Goal: Task Accomplishment & Management: Complete application form

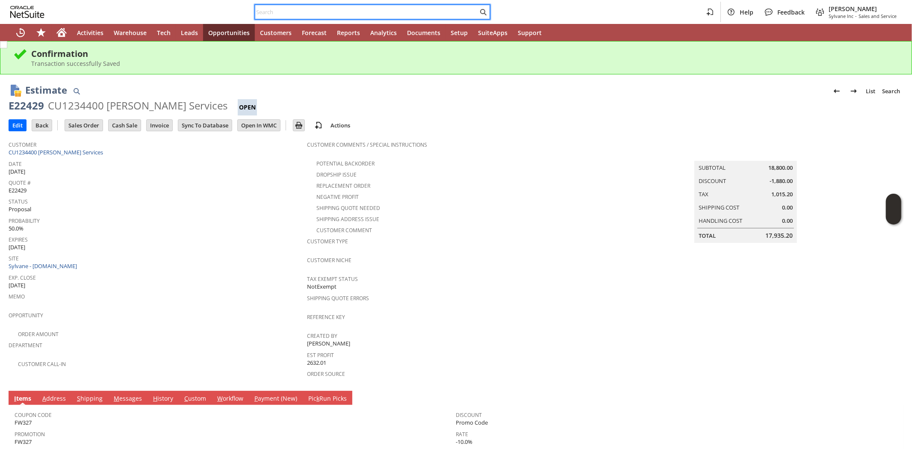
click at [274, 15] on input "text" at bounding box center [366, 12] width 223 height 10
paste input "9787904141"
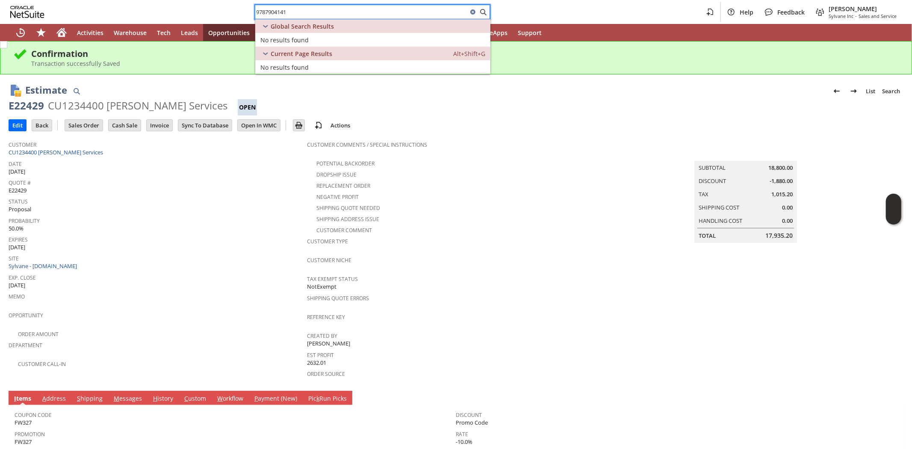
type input "9787904141"
click at [62, 32] on icon "Home" at bounding box center [61, 33] width 7 height 6
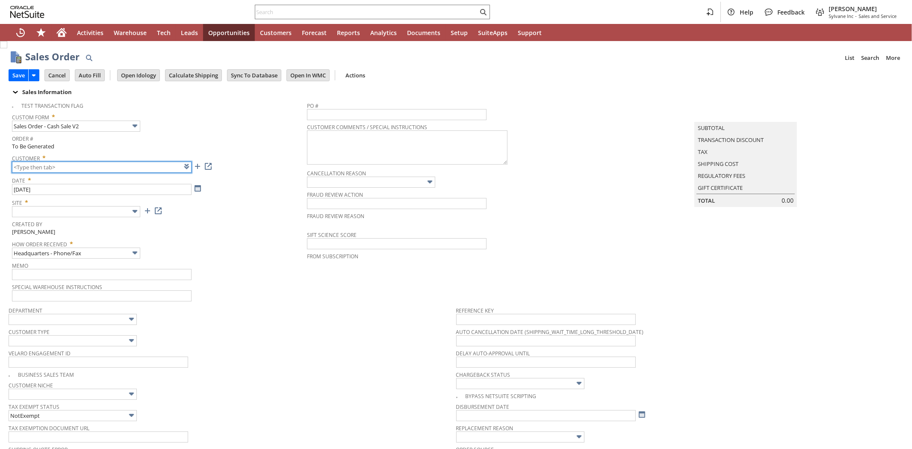
click at [51, 168] on input "text" at bounding box center [102, 167] width 180 height 11
paste input "CU763345"
type input "CU763345"
type input "Intelligent Recommendations ⁰"
type input "Add"
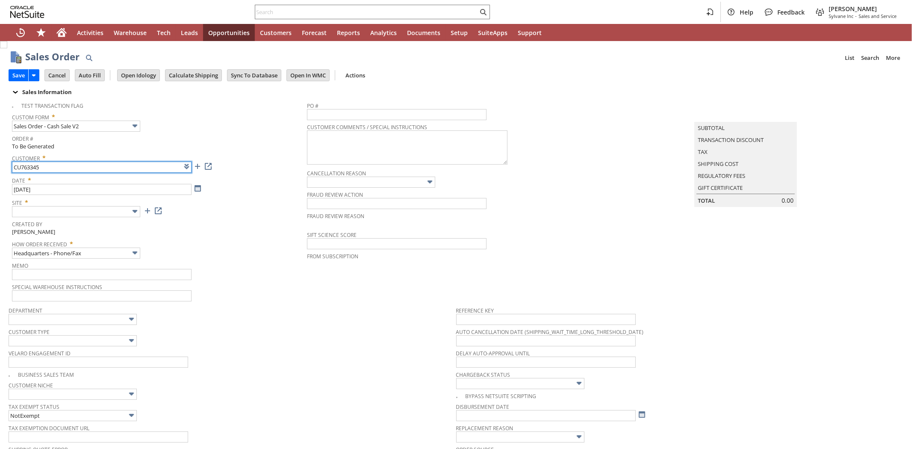
type input "Copy Previous"
type input "CU763345 Tracy Johlman"
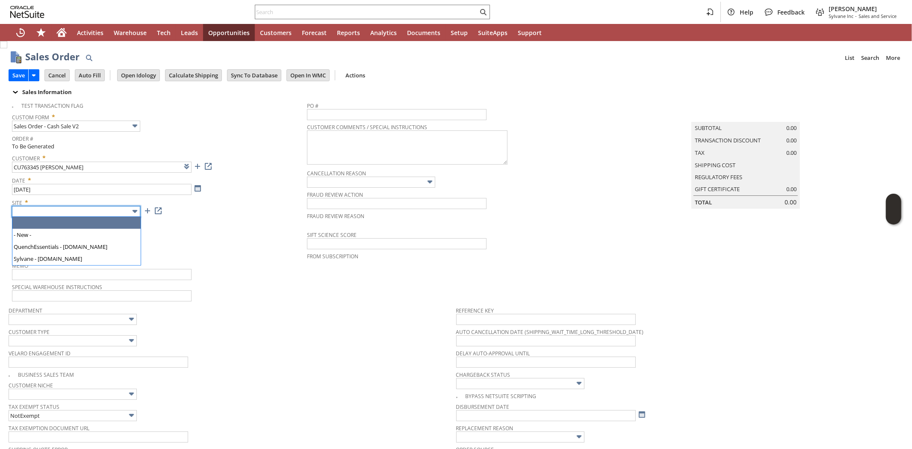
click at [103, 212] on input "text" at bounding box center [76, 211] width 128 height 11
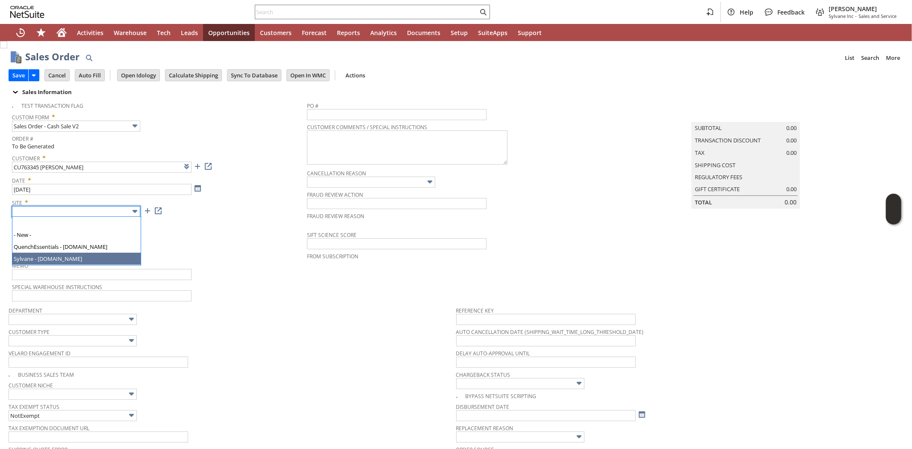
type input "Sylvane - [DOMAIN_NAME]"
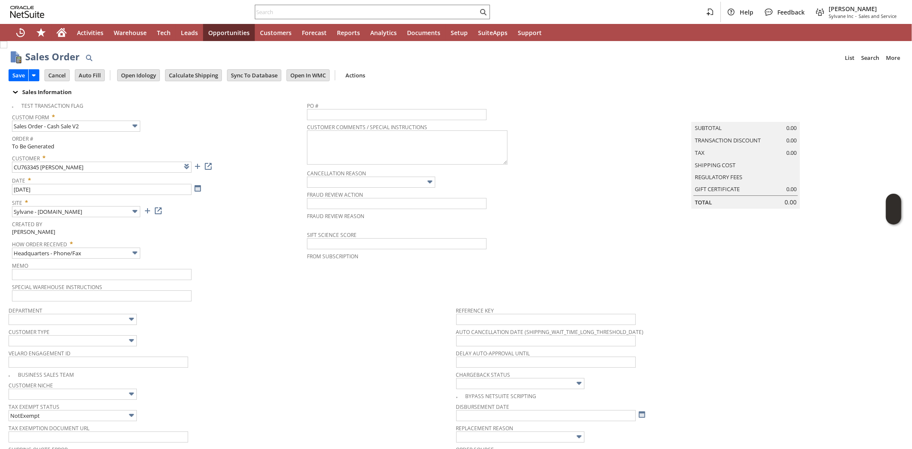
click at [259, 250] on div "How Order Received * Headquarters - Phone/Fax" at bounding box center [157, 247] width 291 height 21
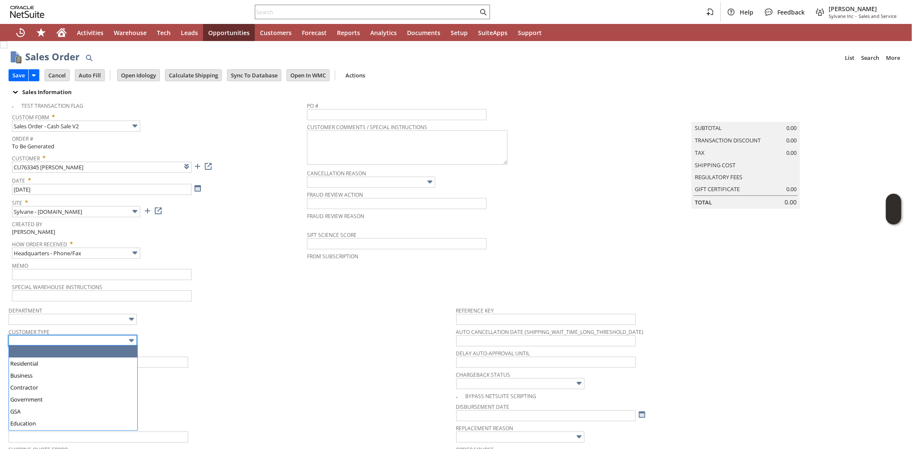
click at [111, 343] on input "text" at bounding box center [73, 340] width 128 height 11
type input "Residential"
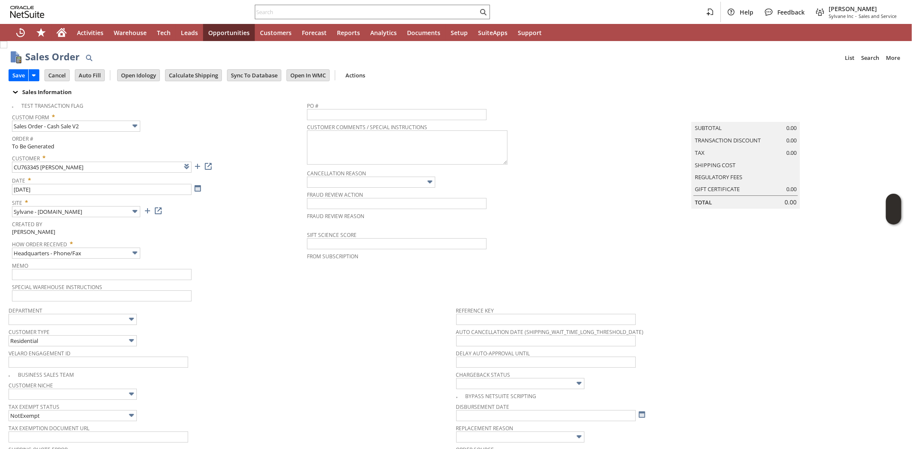
click at [238, 307] on span "Department" at bounding box center [230, 308] width 443 height 9
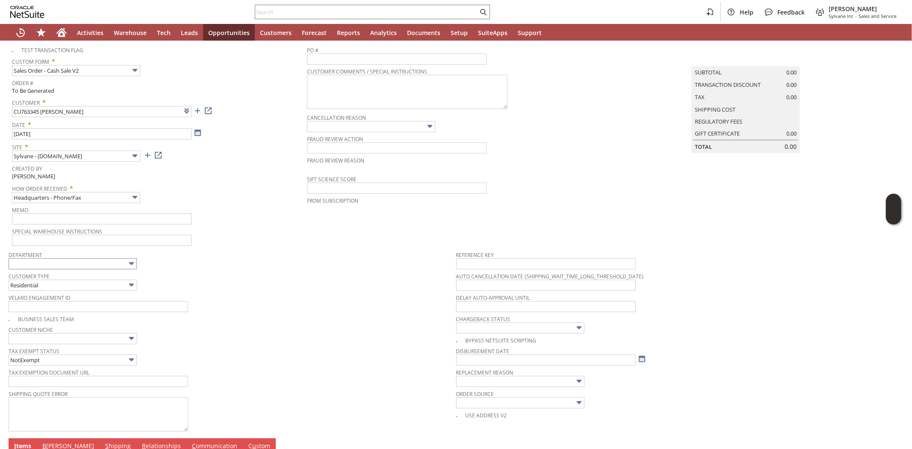
scroll to position [241, 0]
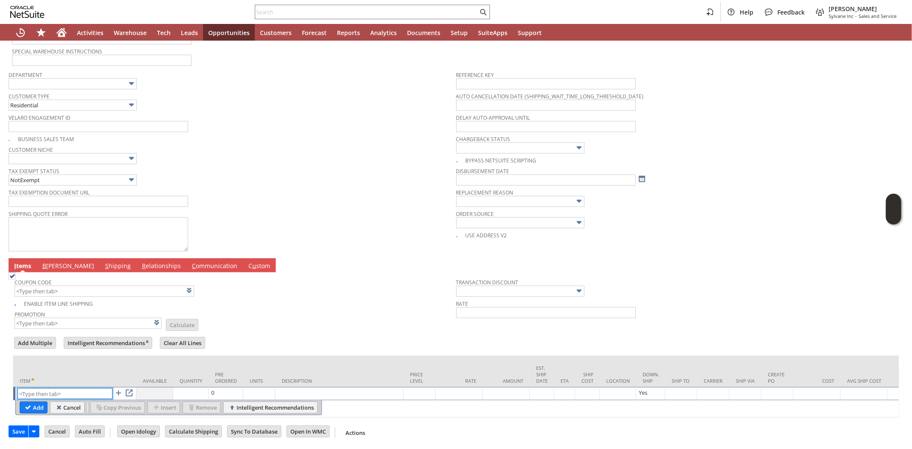
click at [73, 388] on input "text" at bounding box center [65, 393] width 95 height 11
paste input "sa7348"
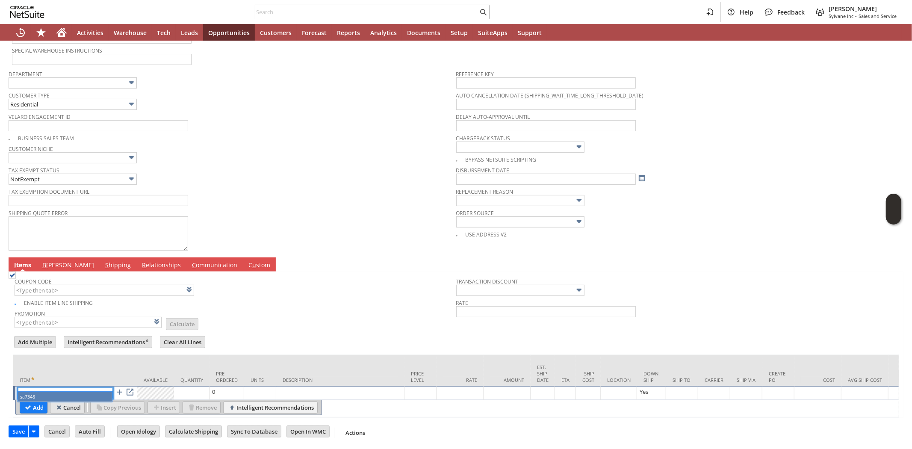
type input "sa7348"
drag, startPoint x: 62, startPoint y: 403, endPoint x: 74, endPoint y: 380, distance: 25.6
click at [62, 402] on input "Cancel" at bounding box center [67, 407] width 34 height 11
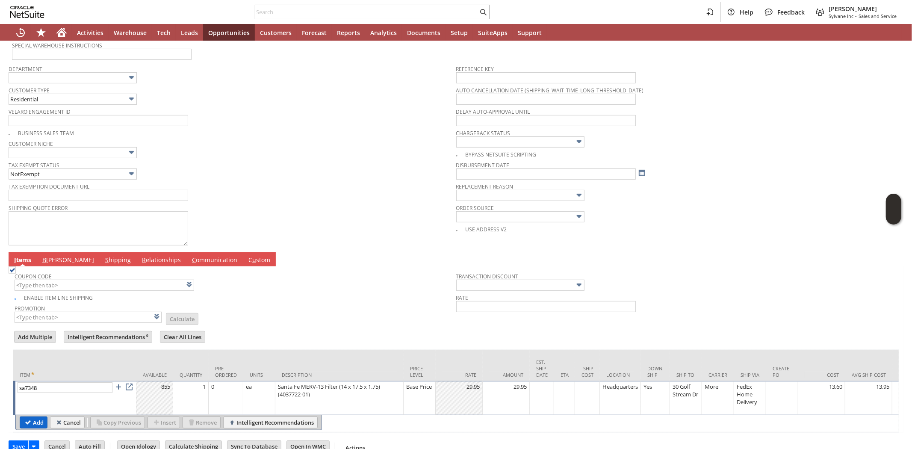
click at [35, 422] on input "Add" at bounding box center [33, 422] width 27 height 11
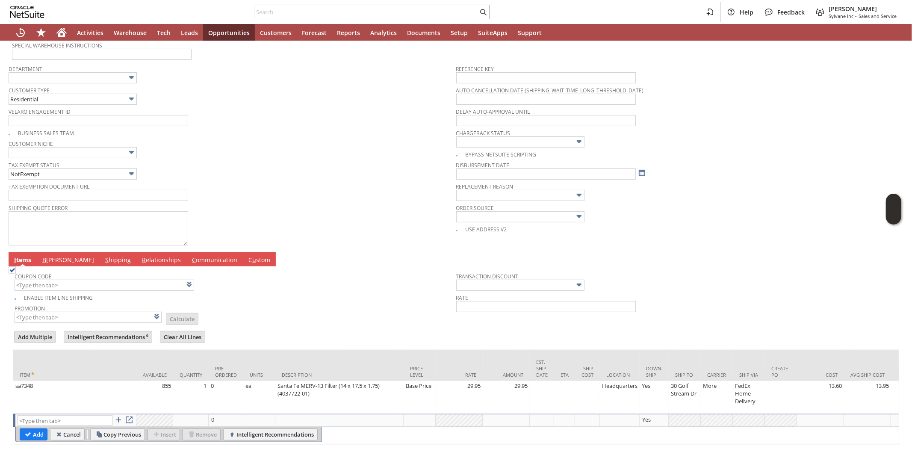
type input "Intelligent Recommendations¹⁰"
click at [254, 305] on td "Promotion List Calculate" at bounding box center [236, 312] width 442 height 21
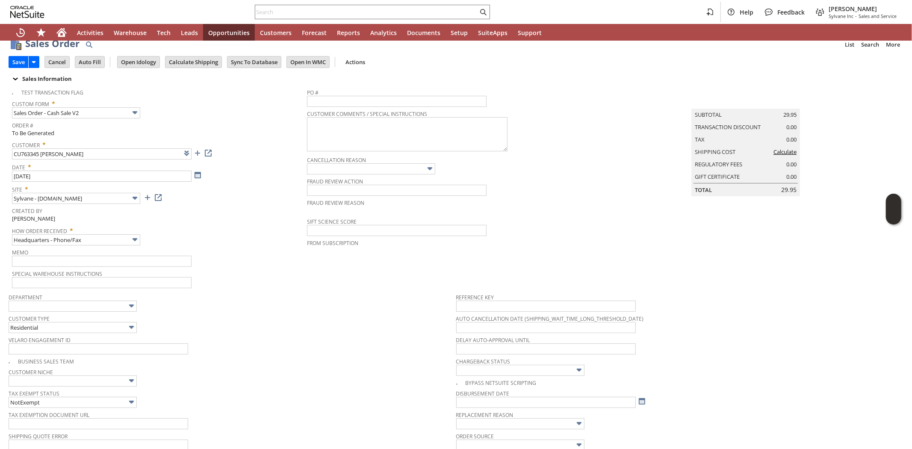
scroll to position [0, 0]
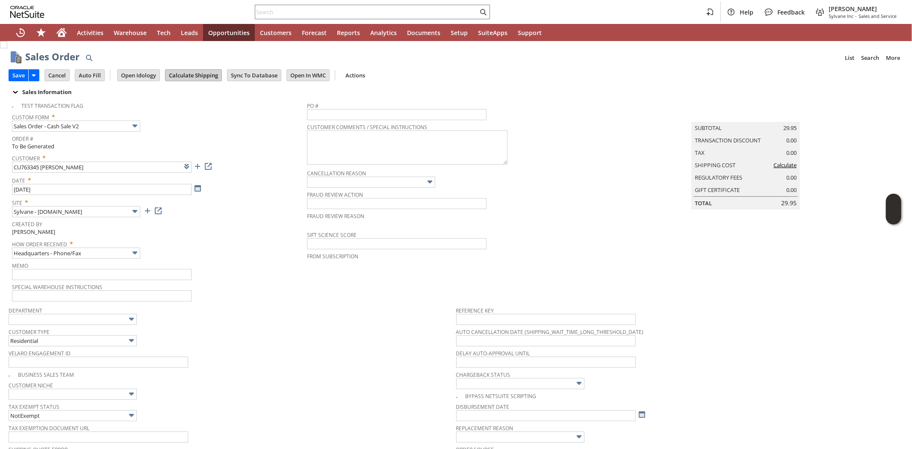
click at [199, 73] on input "Calculate Shipping" at bounding box center [193, 75] width 56 height 11
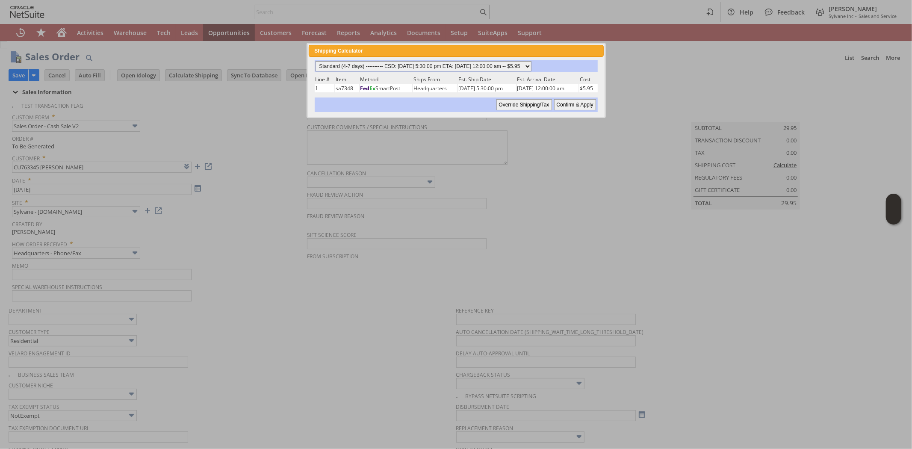
click at [531, 65] on select "Standard (4-7 days) ---------- ESD: 08/14/2025 5:30:00 pm ETA: 08/20/2025 12:00…" at bounding box center [423, 66] width 216 height 10
select select "3 Day ------------------------ ESD: 08/14/2025 5:30:00 pm ETA: 08/19/2025 12:00…"
click at [315, 61] on select "Standard (4-7 days) ---------- ESD: 08/14/2025 5:30:00 pm ETA: 08/20/2025 12:00…" at bounding box center [423, 66] width 216 height 10
click at [571, 101] on input "Confirm & Apply" at bounding box center [575, 104] width 42 height 11
type input "Add"
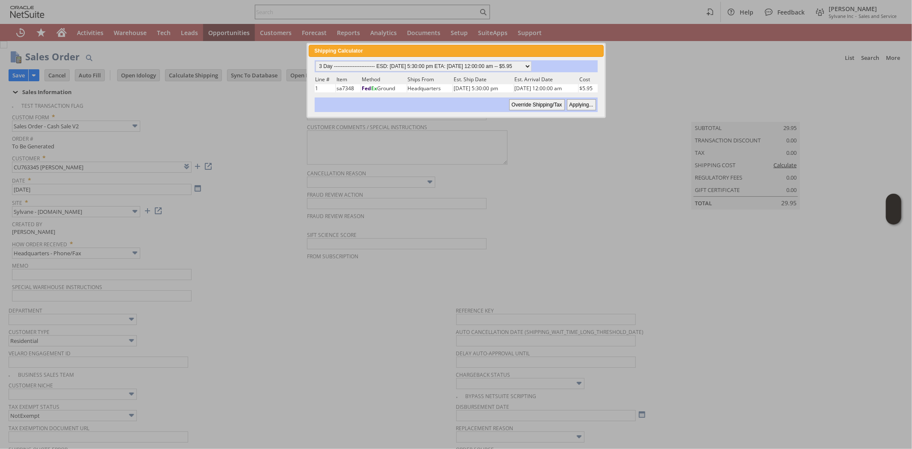
type input "Copy Previous"
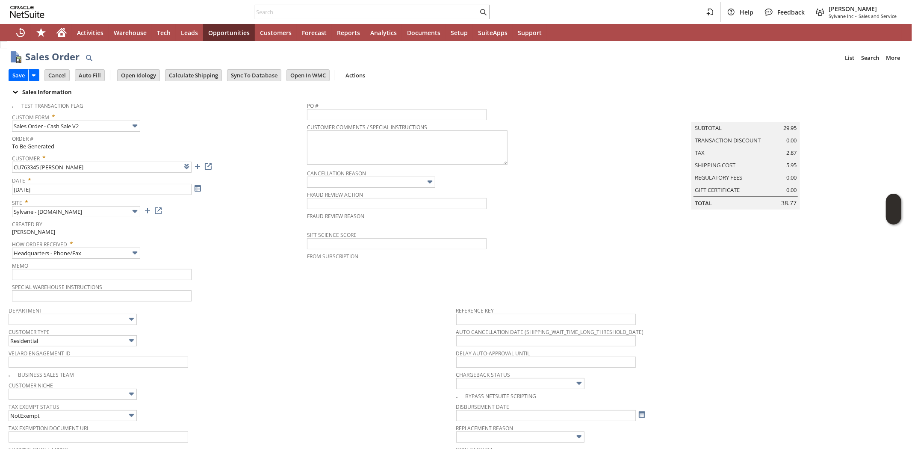
scroll to position [274, 0]
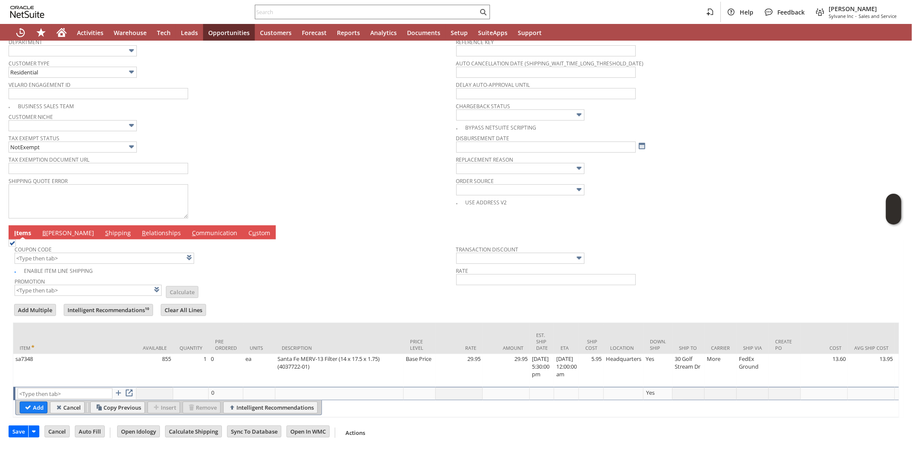
click at [344, 161] on div "Tax Exemption Document URL" at bounding box center [230, 163] width 443 height 21
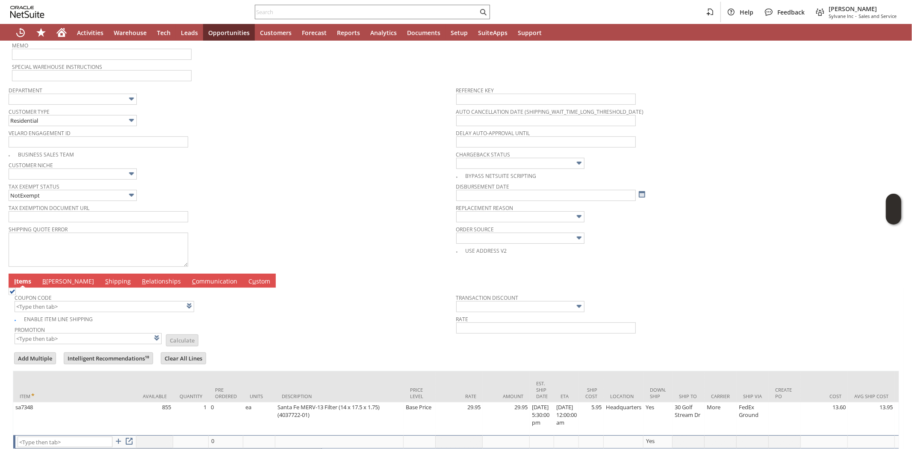
scroll to position [274, 0]
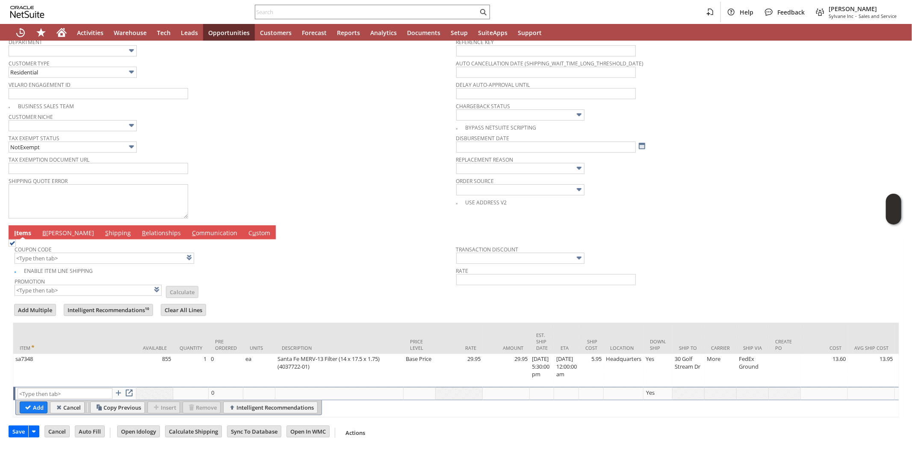
click at [43, 229] on span "B" at bounding box center [44, 233] width 4 height 8
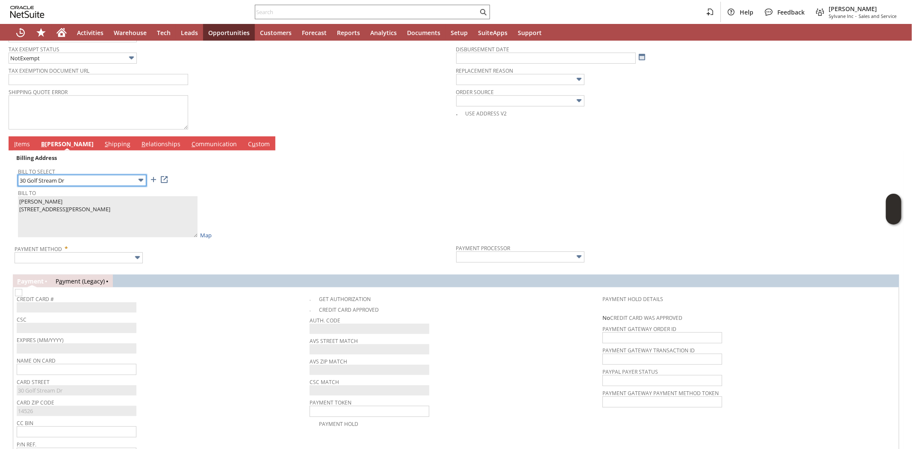
scroll to position [404, 0]
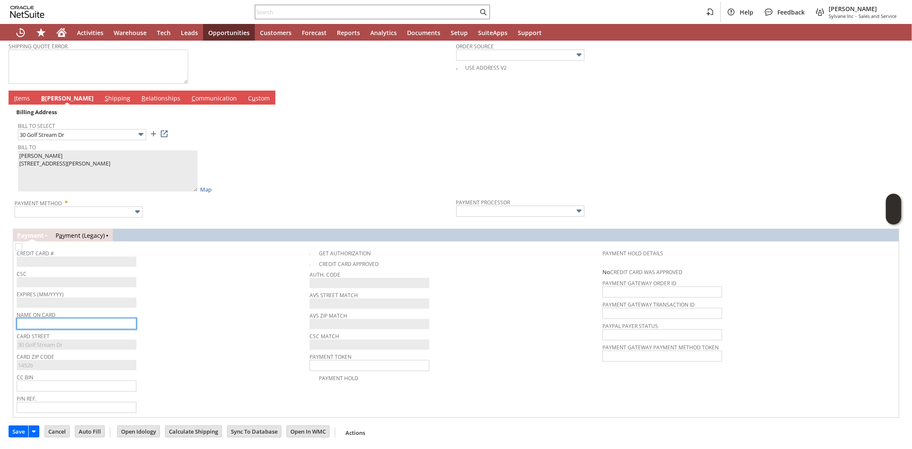
drag, startPoint x: 36, startPoint y: 321, endPoint x: 104, endPoint y: 318, distance: 68.5
click at [36, 321] on input "text" at bounding box center [77, 323] width 120 height 11
paste input "Tracy Johlman"
type input "Tracy Johlman"
drag, startPoint x: 257, startPoint y: 322, endPoint x: 241, endPoint y: 305, distance: 23.6
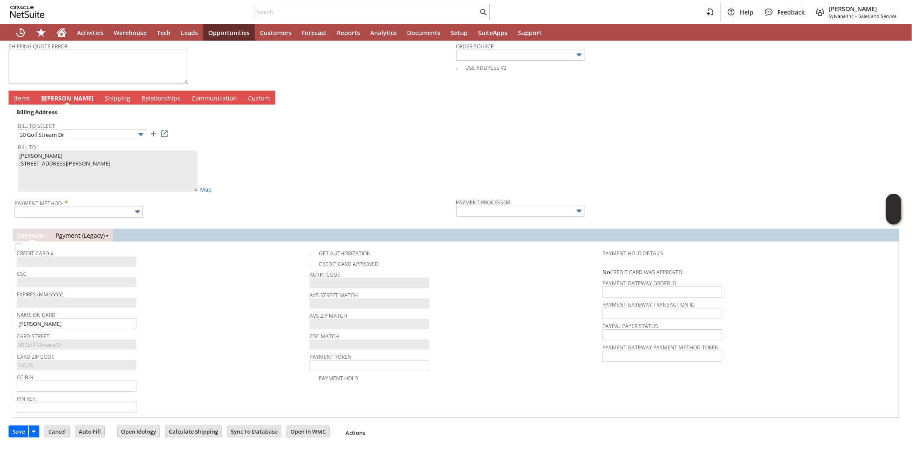
click at [257, 322] on div "Name On Card Tracy Johlman" at bounding box center [161, 319] width 289 height 21
click at [104, 208] on input "text" at bounding box center [79, 211] width 128 height 11
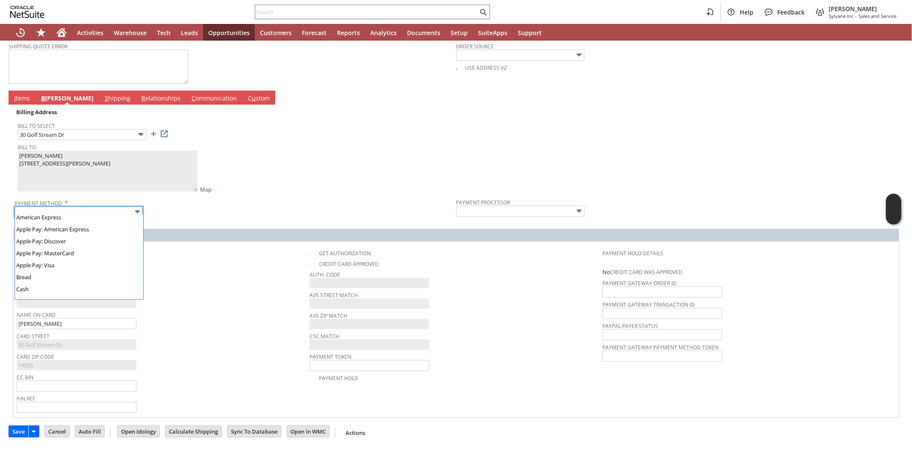
scroll to position [95, 0]
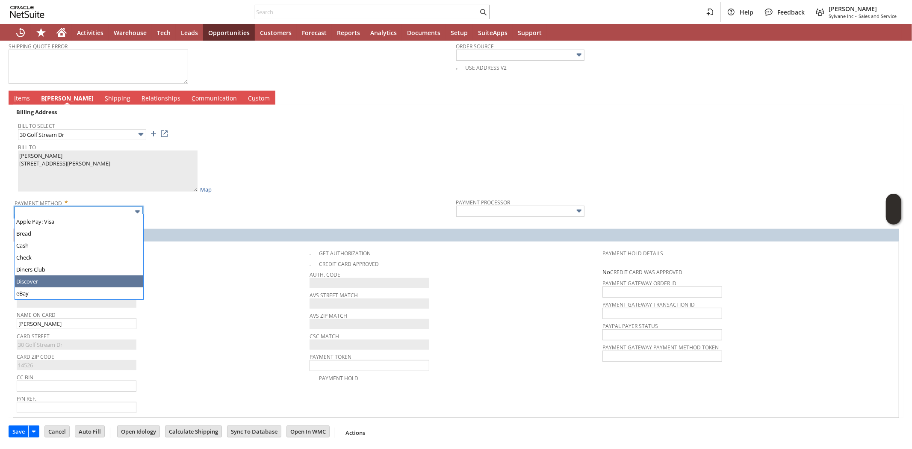
type input "Discover"
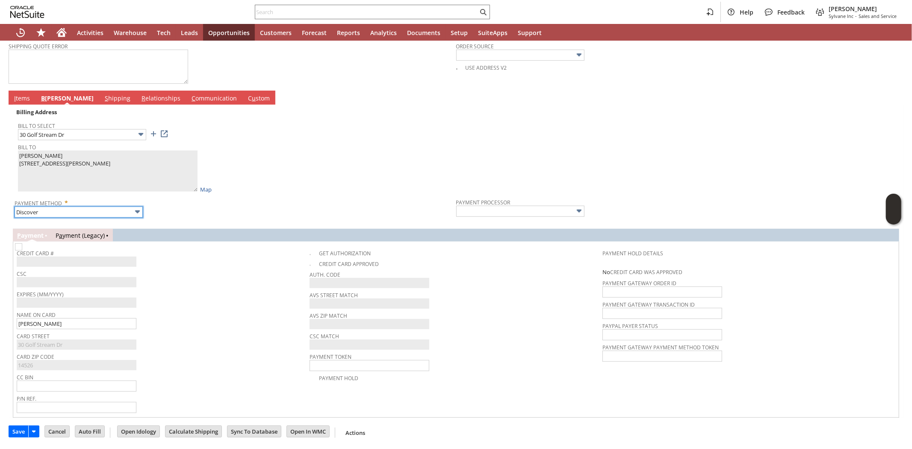
type input "Braintree"
checkbox input "true"
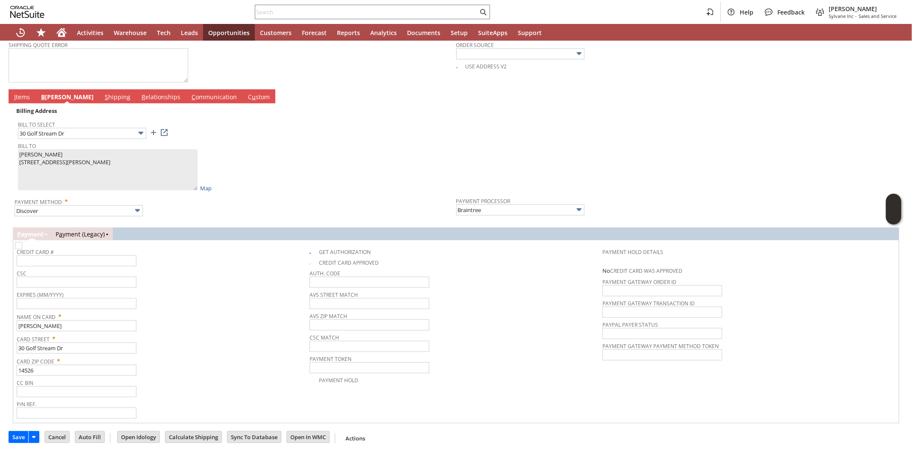
click at [195, 285] on div "CSC" at bounding box center [161, 277] width 289 height 21
click at [94, 261] on input "text" at bounding box center [77, 260] width 120 height 11
type input "6011005389126973"
type input "06/2030"
click at [94, 281] on input "text" at bounding box center [77, 282] width 120 height 11
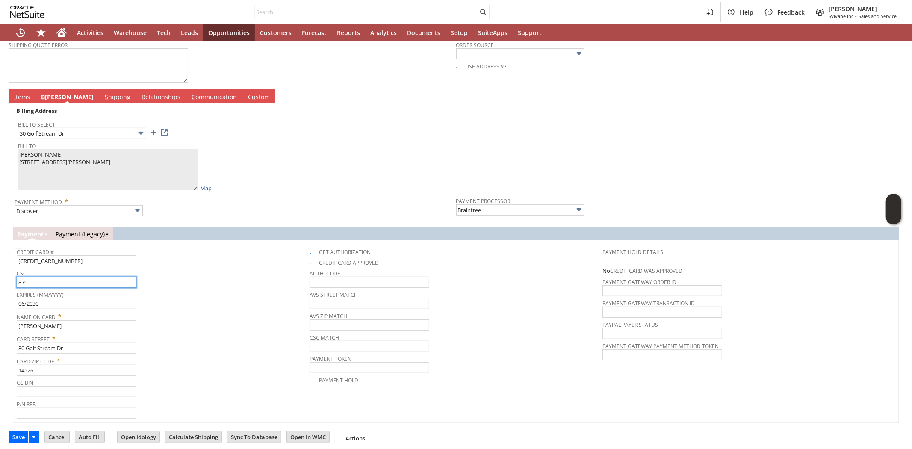
type input "879"
click at [209, 250] on span "Credit Card #" at bounding box center [161, 250] width 289 height 9
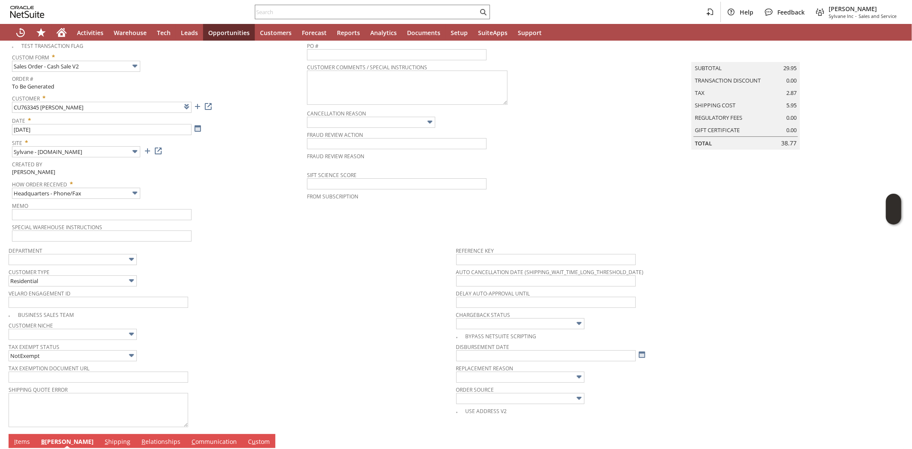
scroll to position [0, 0]
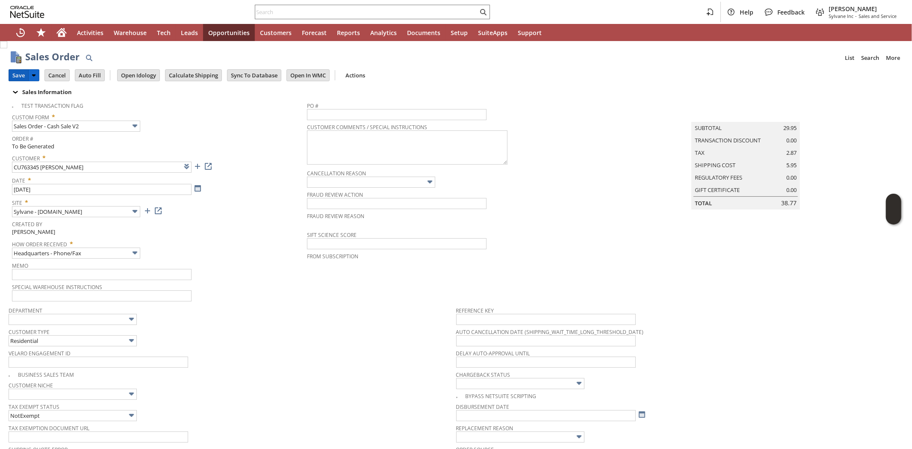
click at [18, 74] on input "Save" at bounding box center [18, 75] width 19 height 11
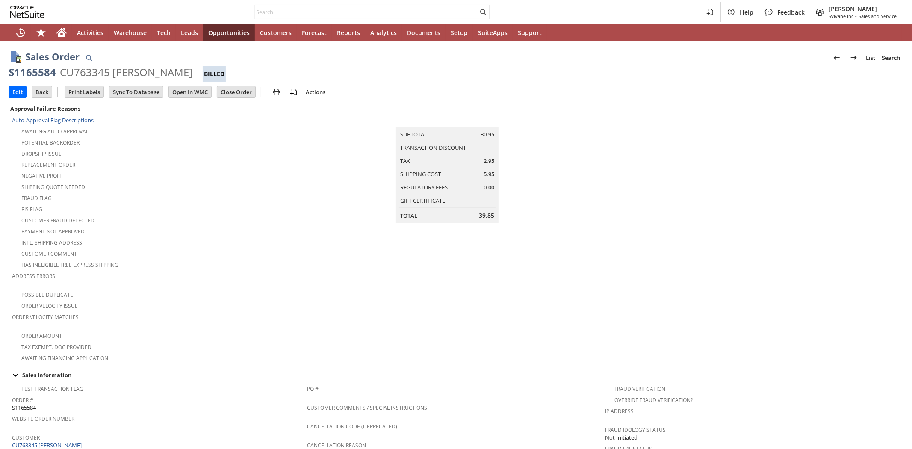
scroll to position [430, 0]
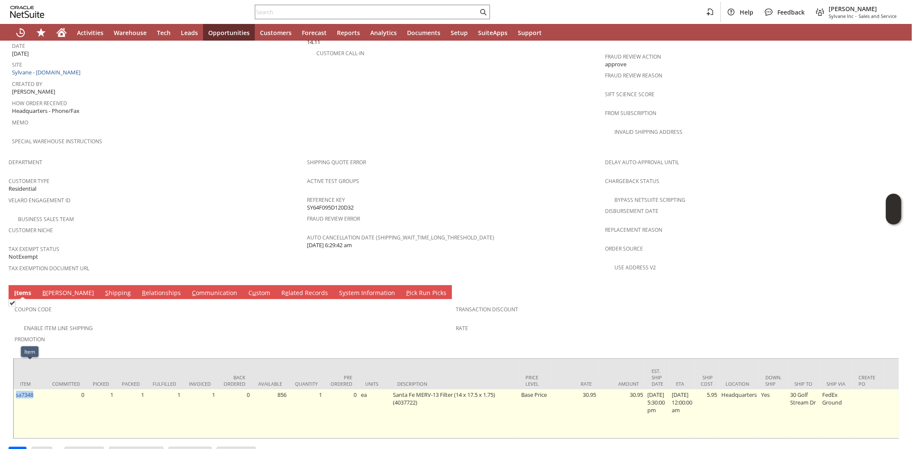
drag, startPoint x: 44, startPoint y: 370, endPoint x: 14, endPoint y: 374, distance: 29.7
click at [14, 389] on td "sa7348" at bounding box center [30, 413] width 32 height 49
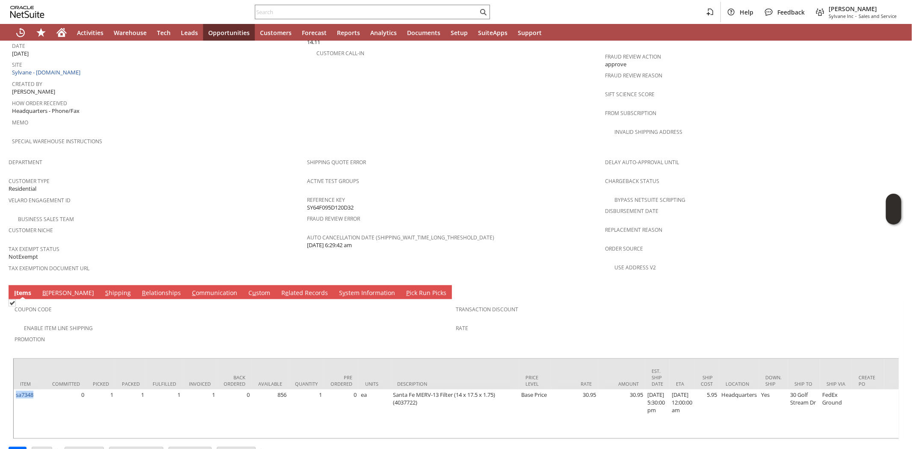
copy link "sa7348"
click at [269, 13] on input "text" at bounding box center [366, 12] width 223 height 10
paste input "4109673487"
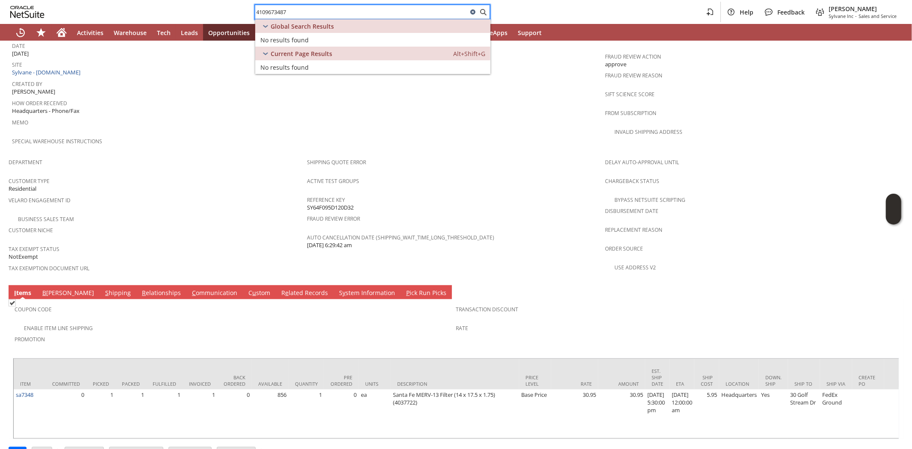
type input "4109673487"
click at [471, 13] on icon at bounding box center [473, 12] width 10 height 10
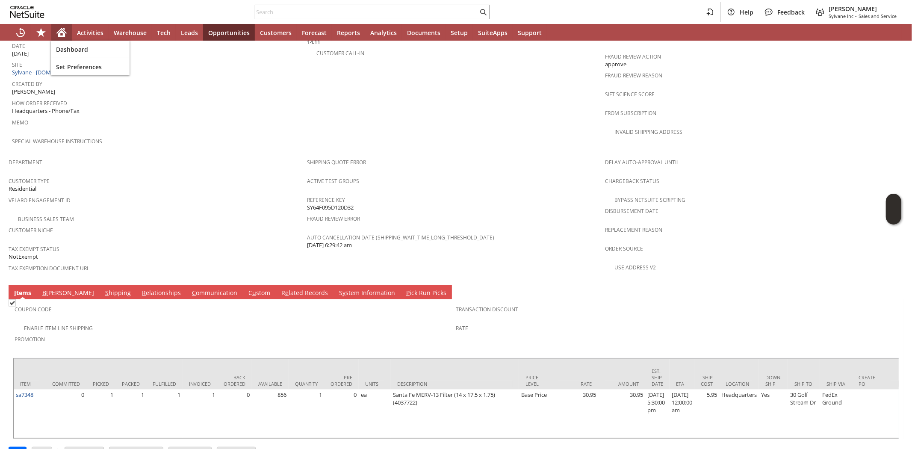
click at [59, 31] on icon "Home" at bounding box center [62, 31] width 10 height 6
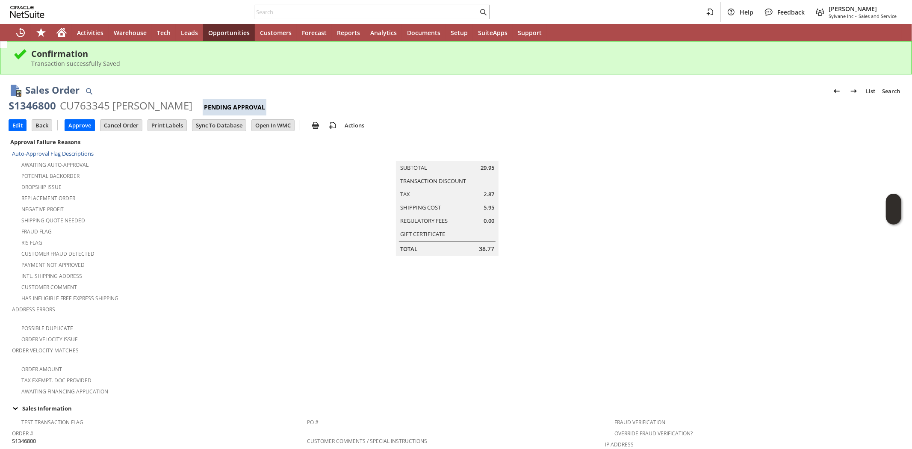
drag, startPoint x: 0, startPoint y: 0, endPoint x: 293, endPoint y: 196, distance: 352.2
click at [293, 196] on div "Replacement Order" at bounding box center [159, 197] width 295 height 10
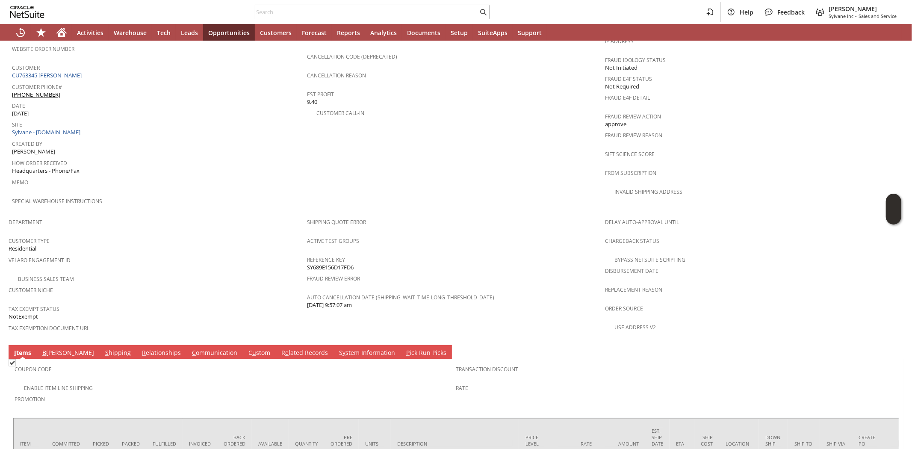
scroll to position [463, 0]
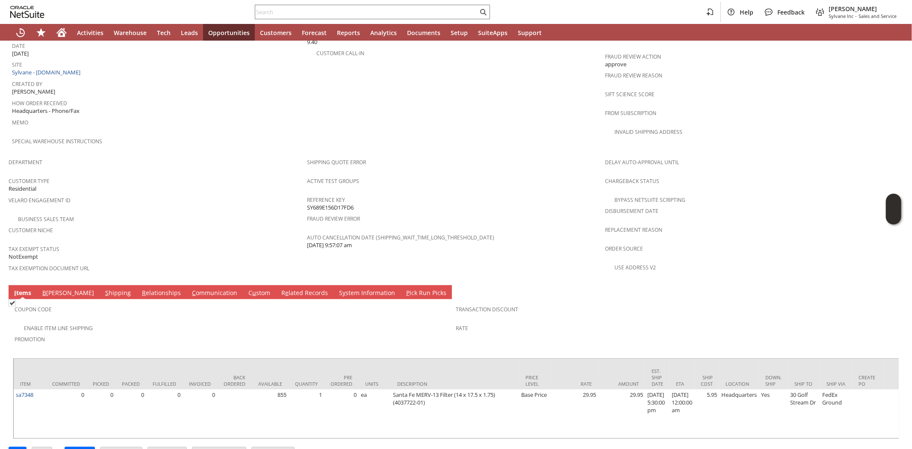
click at [190, 289] on link "C ommunication" at bounding box center [215, 293] width 50 height 9
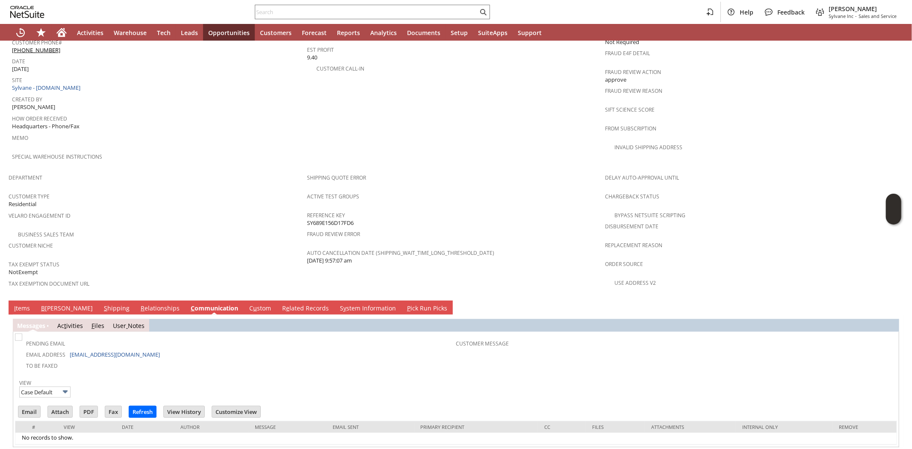
scroll to position [0, 0]
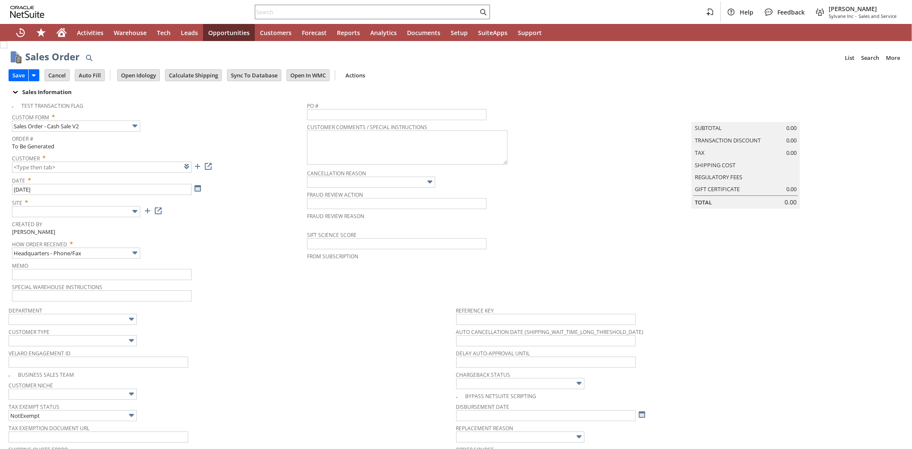
type input "Intelligent Recommendations ⁰"
click at [196, 167] on link at bounding box center [197, 166] width 9 height 9
type input "CU1234601 [PERSON_NAME]"
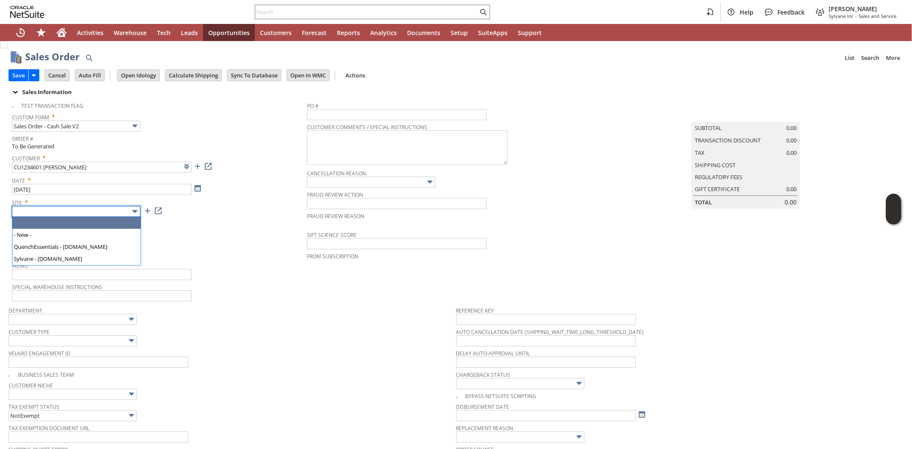
click at [81, 212] on input "text" at bounding box center [76, 211] width 128 height 11
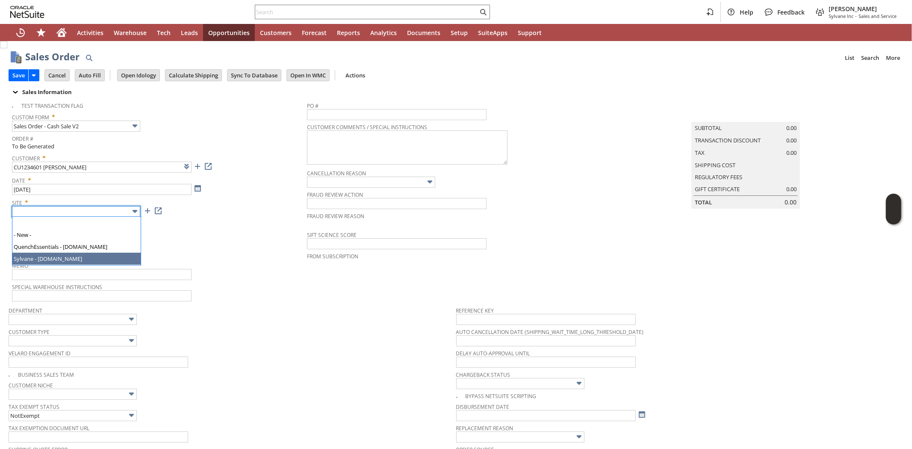
type input "Sylvane - [DOMAIN_NAME]"
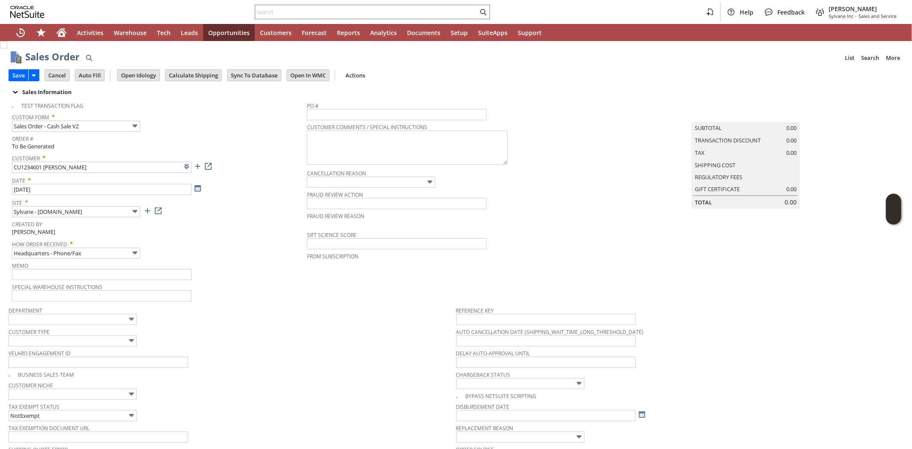
click at [216, 248] on div "How Order Received * Headquarters - Phone/Fax" at bounding box center [157, 247] width 291 height 21
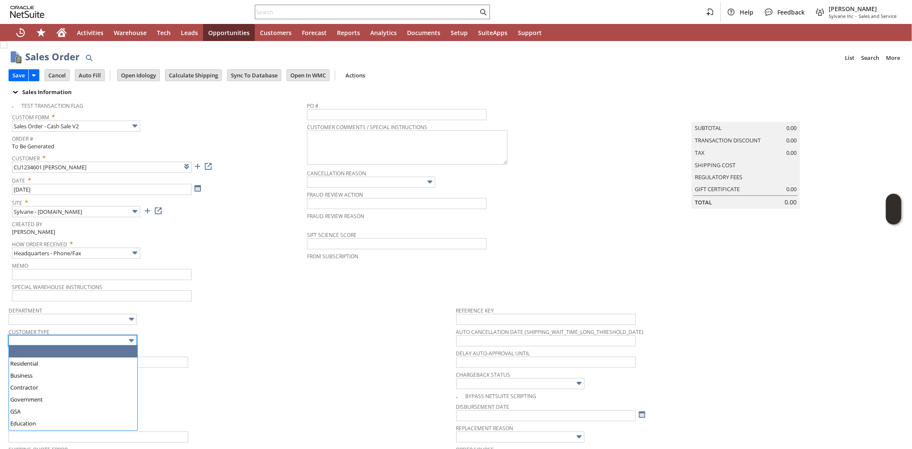
click at [66, 337] on input "text" at bounding box center [73, 340] width 128 height 11
drag, startPoint x: 68, startPoint y: 363, endPoint x: 235, endPoint y: 342, distance: 168.9
type input "Residential"
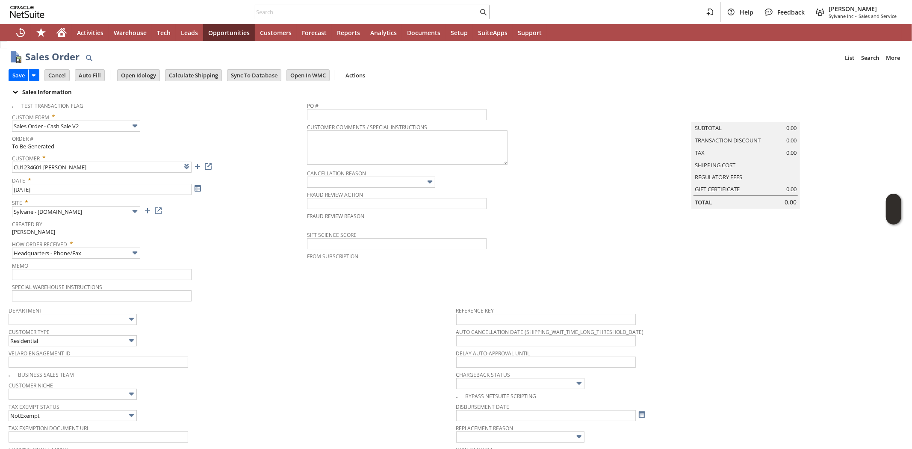
click at [253, 342] on div "Customer Type Residential" at bounding box center [230, 336] width 443 height 21
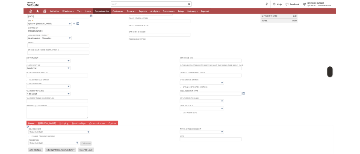
scroll to position [241, 0]
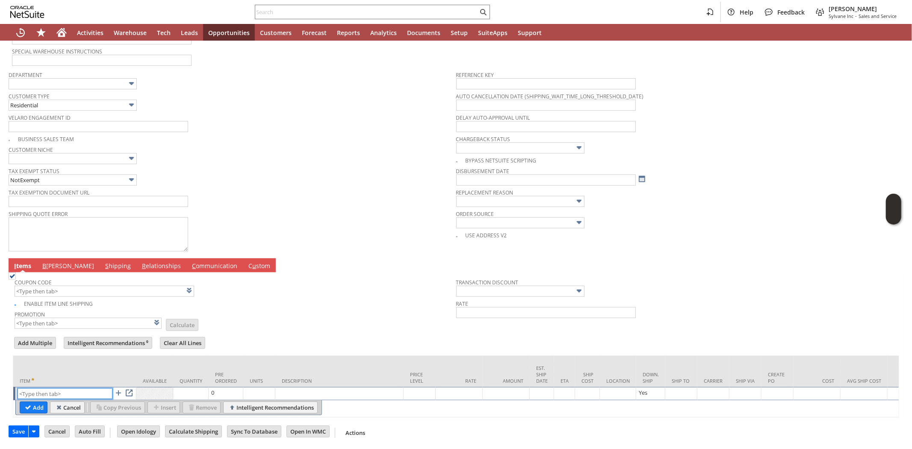
click at [82, 391] on input "text" at bounding box center [65, 393] width 95 height 11
paste input "sa8104"
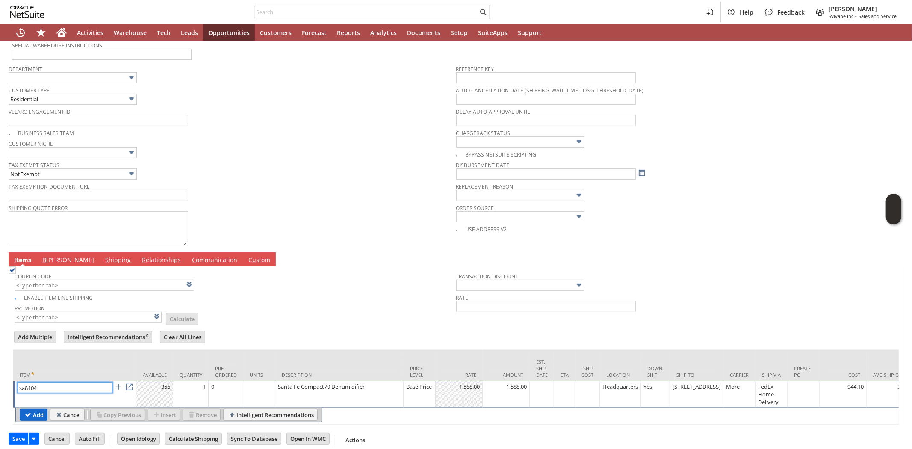
type input "sa8104"
click at [37, 412] on input "Add" at bounding box center [33, 414] width 27 height 11
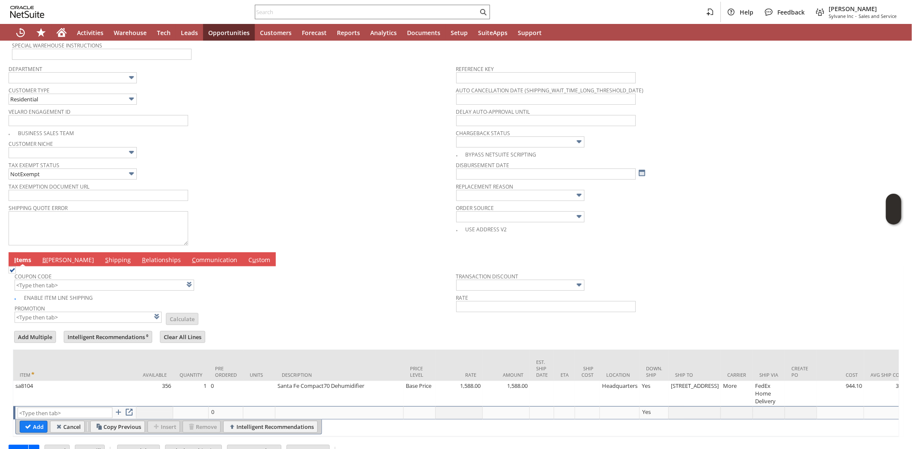
type input "Intelligent Recommendations¹⁰"
click at [37, 413] on input "text" at bounding box center [65, 412] width 95 height 11
paste input "sa162"
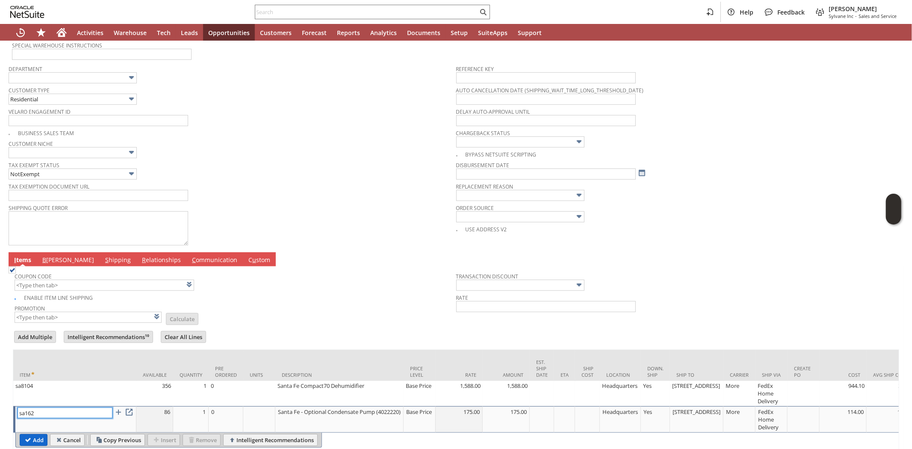
type input "sa162"
click at [33, 439] on input "Add" at bounding box center [33, 439] width 27 height 11
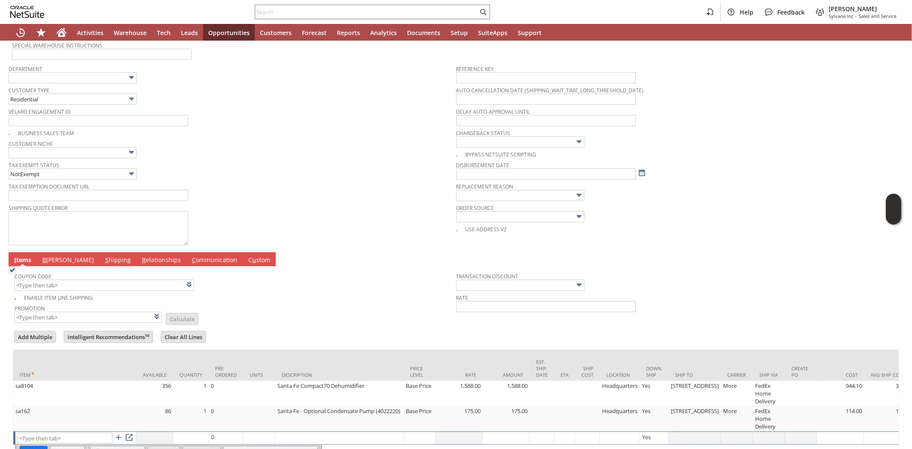
click at [297, 315] on td "Promotion List Calculate" at bounding box center [236, 312] width 442 height 21
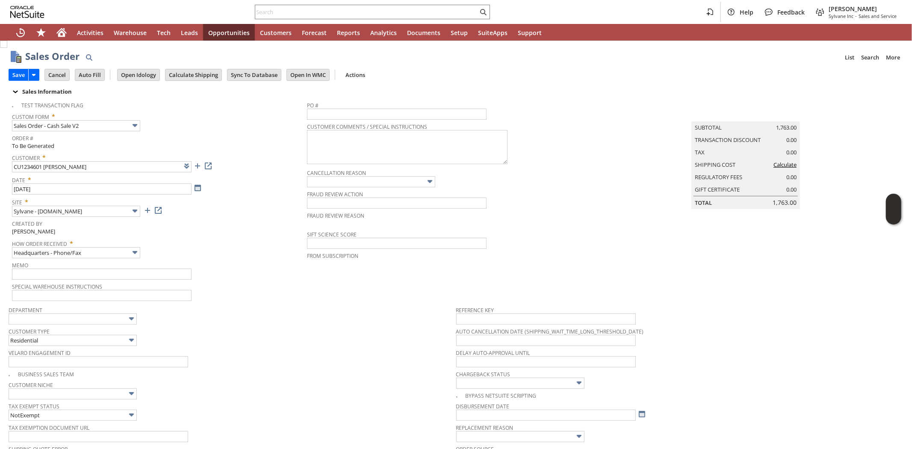
scroll to position [0, 0]
click at [194, 74] on input "Calculate Shipping" at bounding box center [193, 75] width 56 height 11
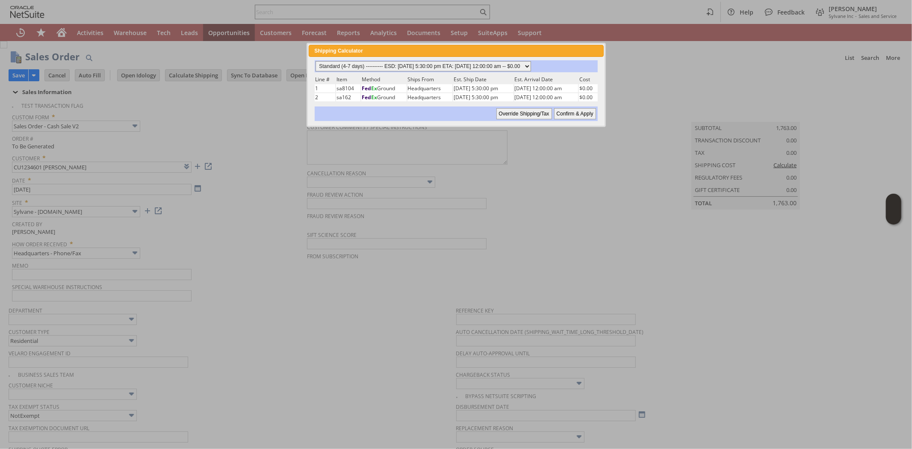
click at [389, 63] on select "Standard (4-7 days) ---------- ESD: 08/14/2025 5:30:00 pm ETA: 08/18/2025 12:00…" at bounding box center [422, 66] width 215 height 10
select select "2 Day ------------------------ ESD: 08/14/2025 5:30:00 pm ETA: 08/18/2025 12:00…"
click at [315, 61] on select "Standard (4-7 days) ---------- ESD: 08/14/2025 5:30:00 pm ETA: 08/18/2025 12:00…" at bounding box center [422, 66] width 215 height 10
click at [568, 110] on input "Confirm & Apply" at bounding box center [575, 113] width 42 height 11
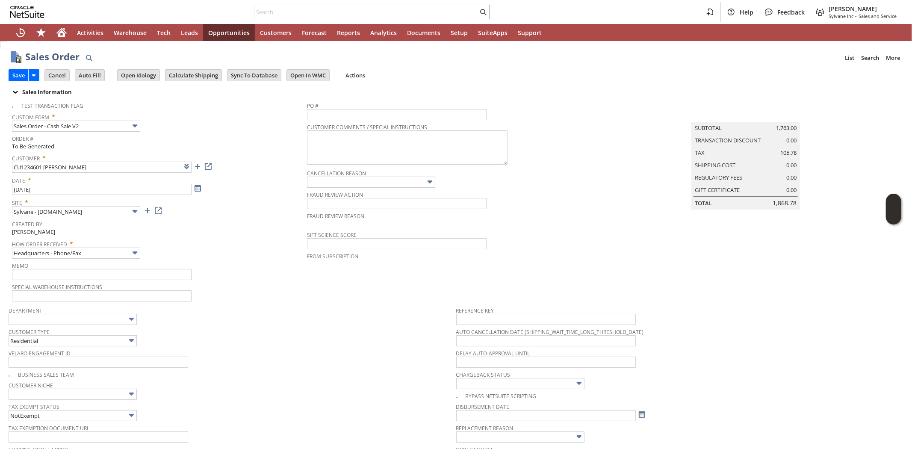
type input "Add"
type input "Copy Previous"
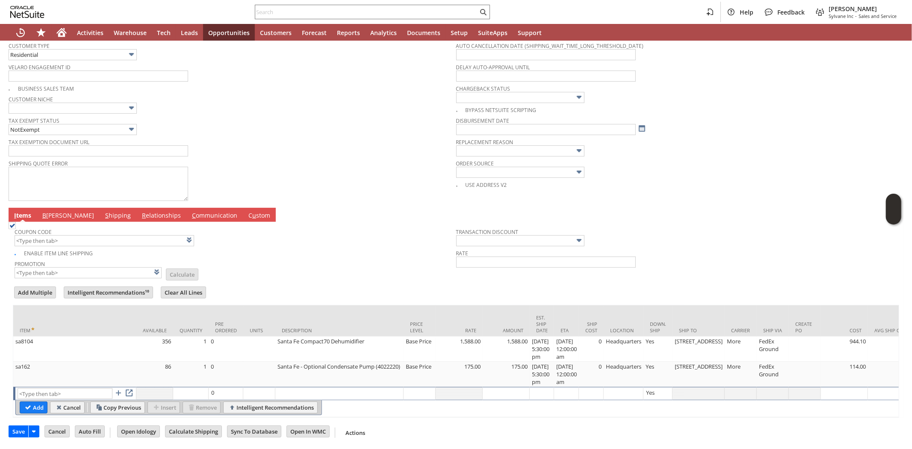
click at [260, 93] on span "Customer Niche" at bounding box center [230, 97] width 443 height 9
click at [72, 235] on input "text" at bounding box center [105, 240] width 180 height 11
type input "FW325"
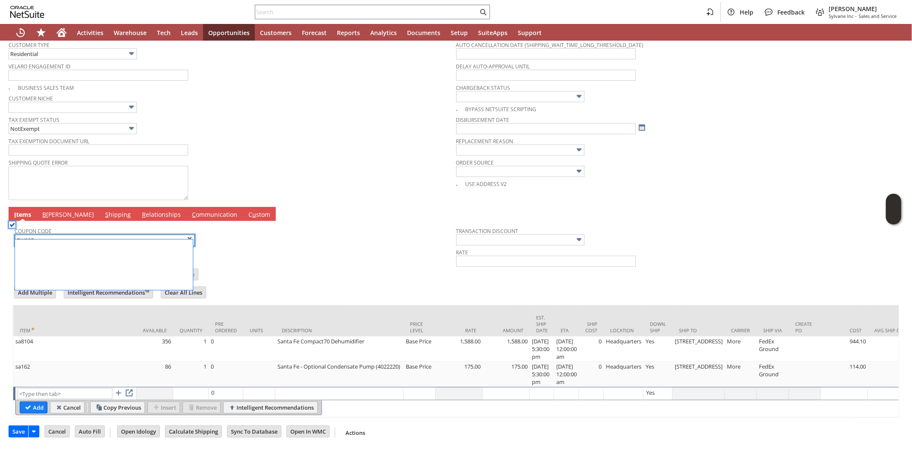
type input "FW325"
type input "Promo Code"
type input "-5.0%"
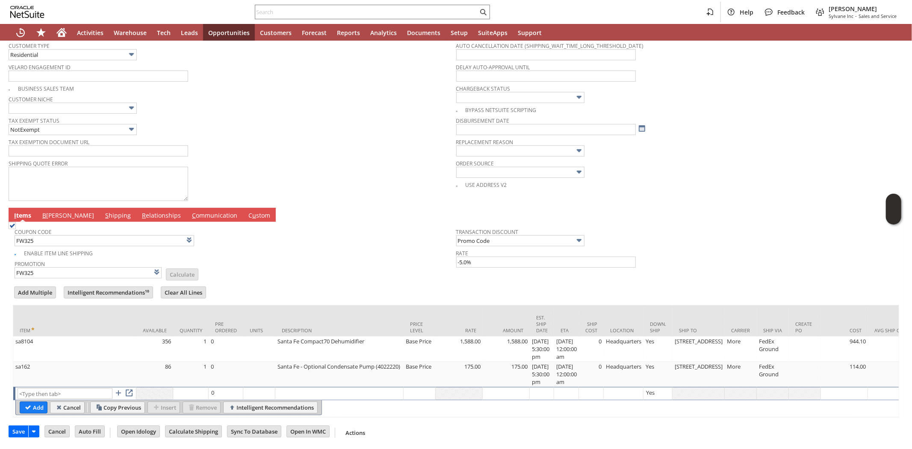
click at [319, 249] on div "Enable Item Line Shipping" at bounding box center [236, 252] width 442 height 10
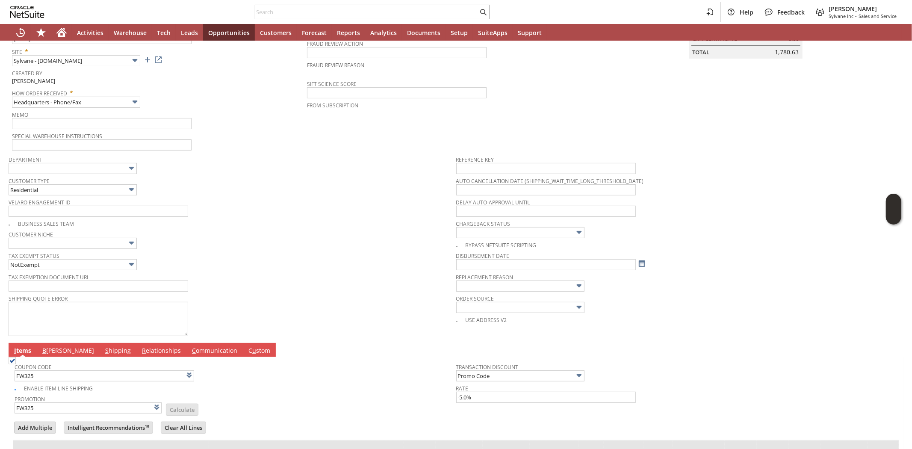
scroll to position [6, 0]
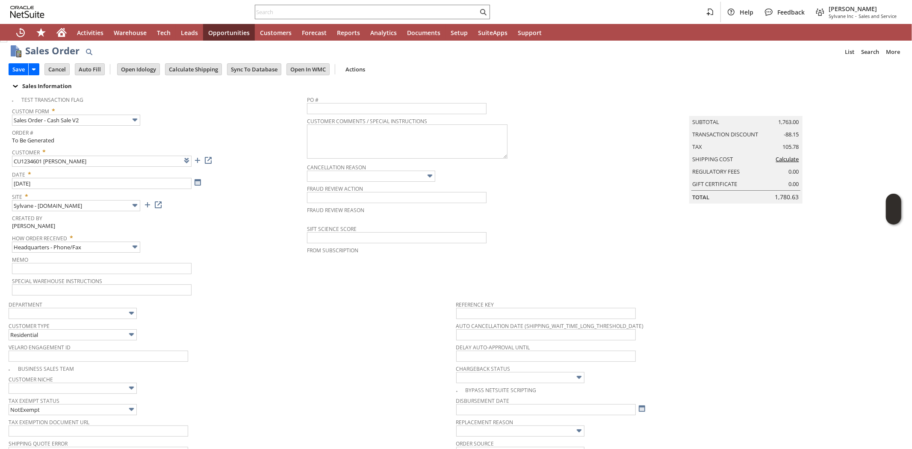
click at [252, 202] on tbody "Test Transaction Flag Custom Form * Sales Order - Cash Sale V2 Order # To Be Ge…" at bounding box center [159, 193] width 295 height 205
click at [184, 74] on input "Calculate Shipping" at bounding box center [193, 69] width 56 height 11
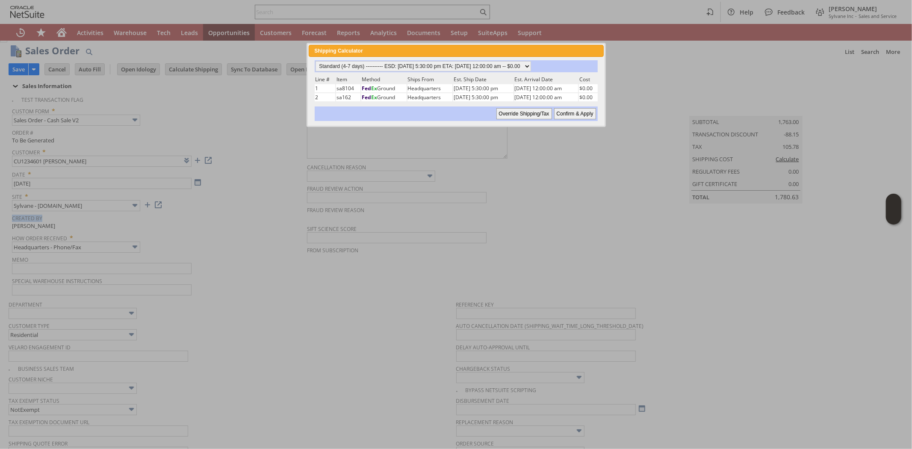
click at [578, 112] on input "Confirm & Apply" at bounding box center [575, 113] width 42 height 11
type input "Add"
type input "Copy Previous"
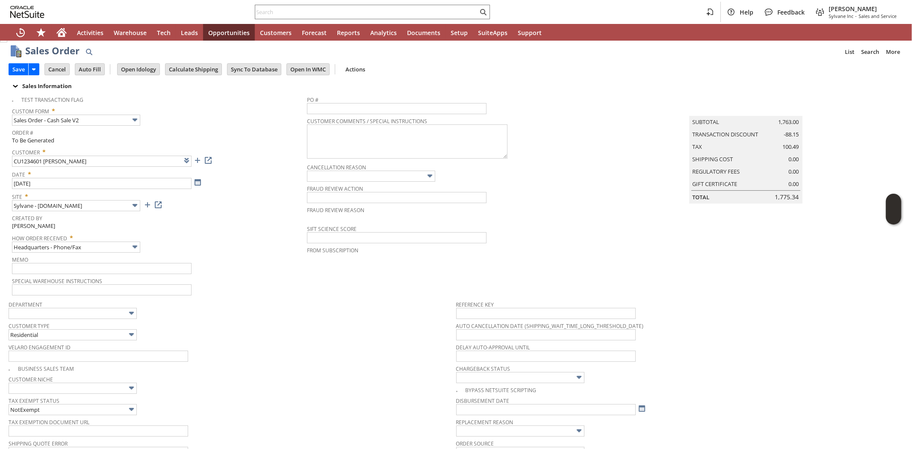
scroll to position [291, 0]
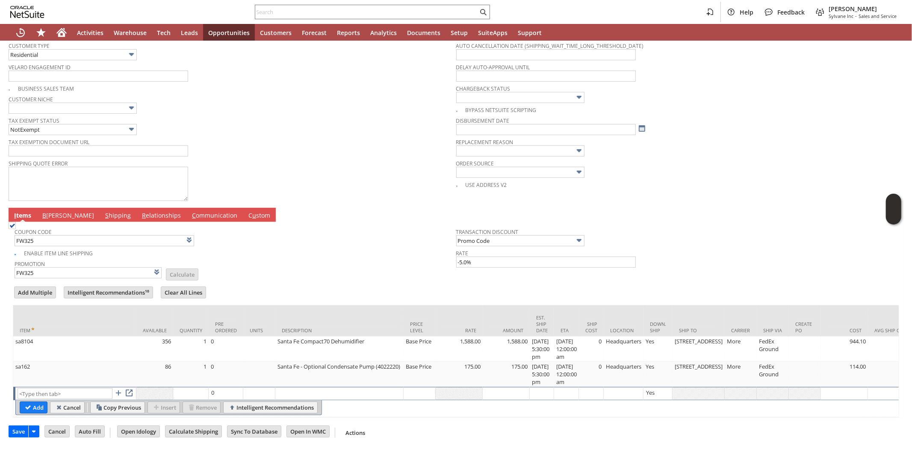
click at [310, 157] on span "Shipping Quote Error" at bounding box center [230, 161] width 443 height 9
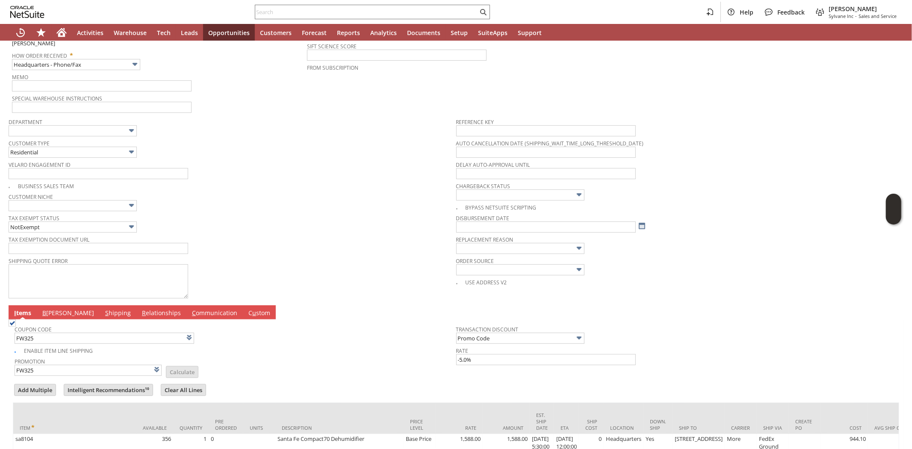
scroll to position [292, 0]
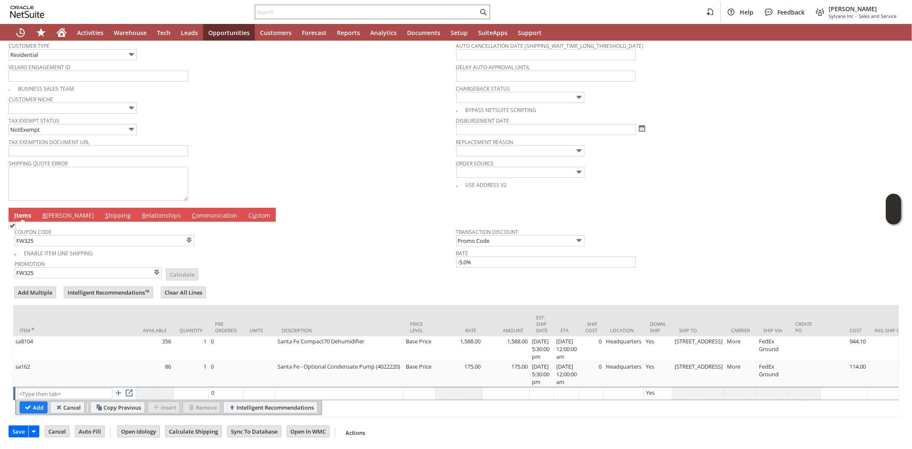
click at [286, 208] on div "I tems B illing S hipping R elationships C ommunication C u stom" at bounding box center [447, 215] width 876 height 14
click at [286, 157] on span "Shipping Quote Error" at bounding box center [230, 161] width 443 height 9
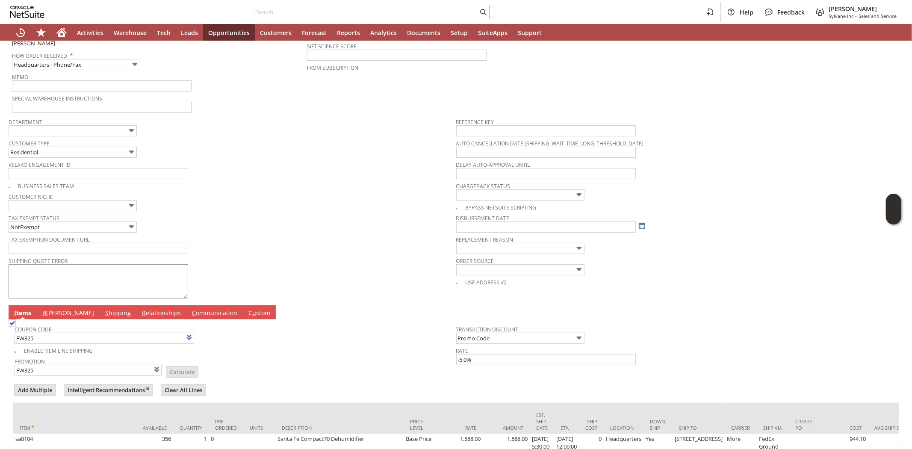
scroll to position [190, 0]
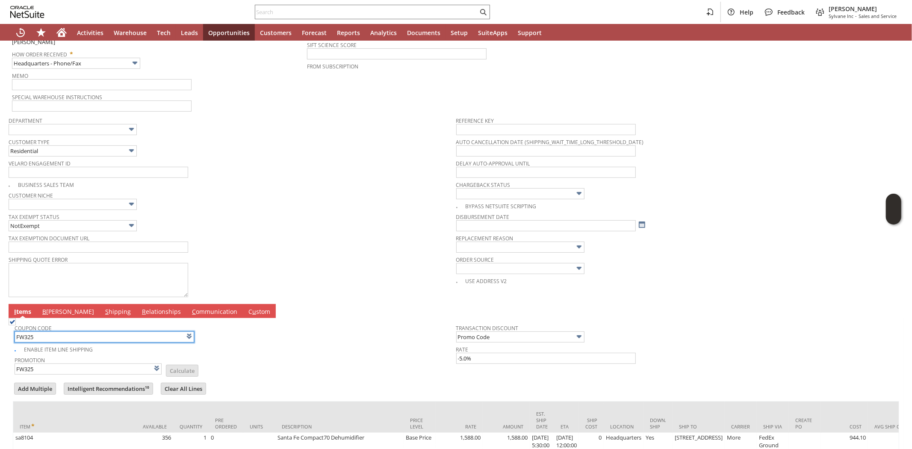
click at [56, 335] on input "FW325" at bounding box center [105, 336] width 180 height 11
type input "FW326"
type input "Promo Code"
type input "-6.0%"
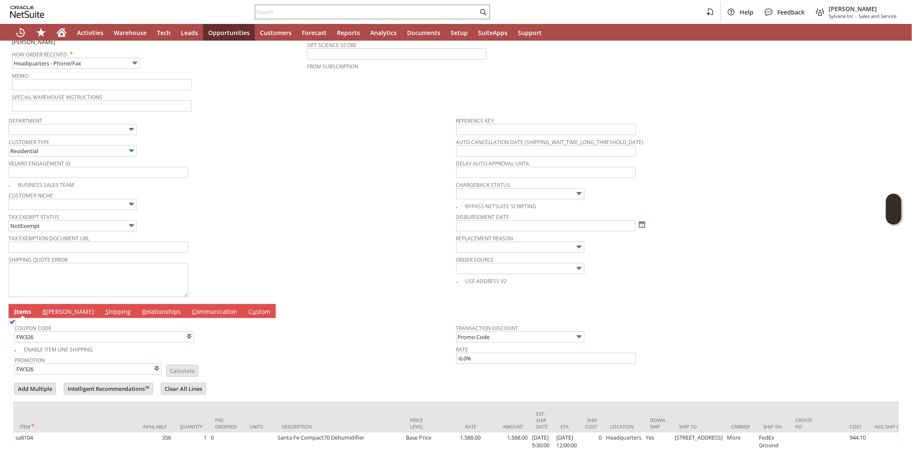
click at [290, 234] on span "Tax Exemption Document URL" at bounding box center [230, 236] width 443 height 9
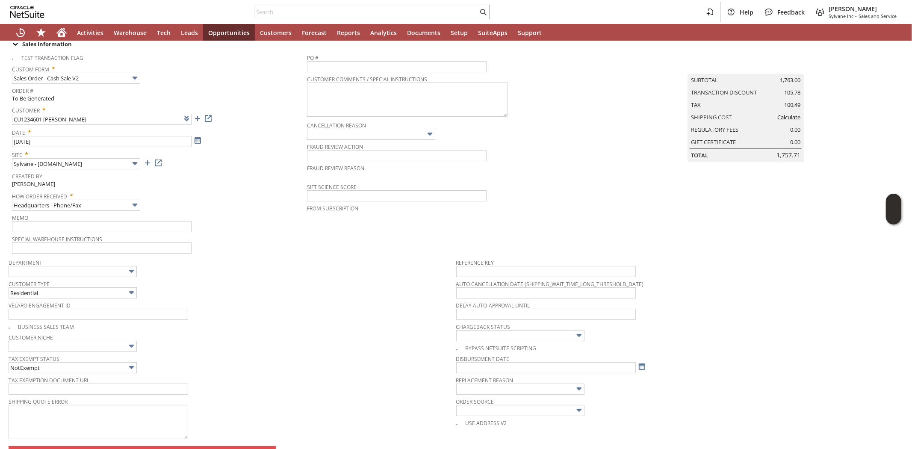
scroll to position [0, 0]
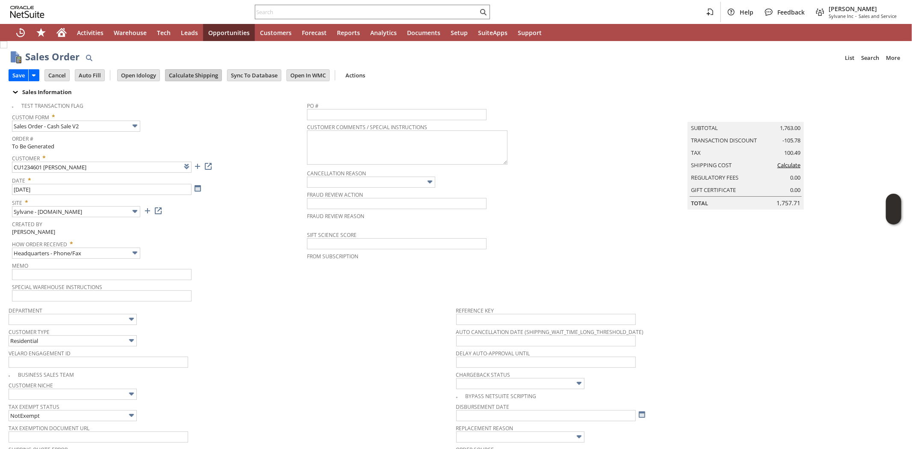
click at [188, 73] on input "Calculate Shipping" at bounding box center [193, 75] width 56 height 11
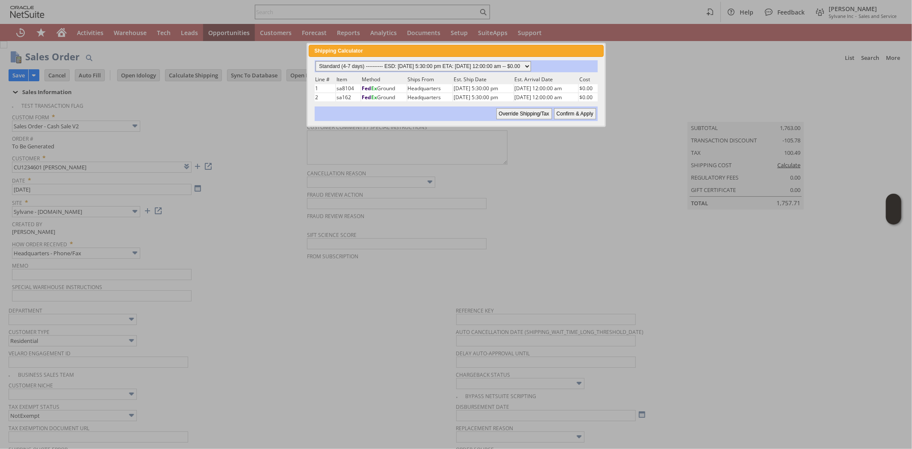
click at [434, 62] on select "Standard (4-7 days) ---------- ESD: 08/14/2025 5:30:00 pm ETA: 08/18/2025 12:00…" at bounding box center [422, 66] width 215 height 10
select select "2 Day ------------------------ ESD: 08/14/2025 5:30:00 pm ETA: 08/18/2025 12:00…"
click at [315, 61] on select "Standard (4-7 days) ---------- ESD: 08/14/2025 5:30:00 pm ETA: 08/18/2025 12:00…" at bounding box center [422, 66] width 215 height 10
click at [563, 109] on input "Confirm & Apply" at bounding box center [575, 113] width 42 height 11
click at [537, 159] on div "Customer Comments / Special Instructions" at bounding box center [454, 143] width 294 height 45
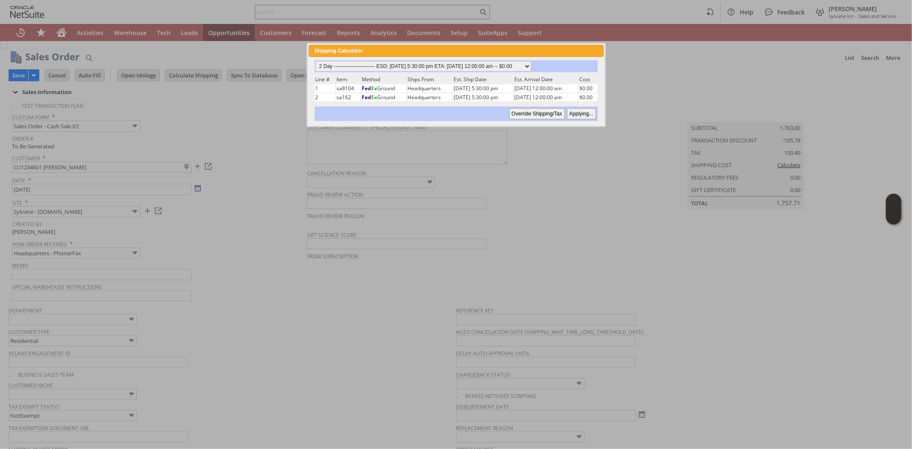
type input "Add"
type input "Copy Previous"
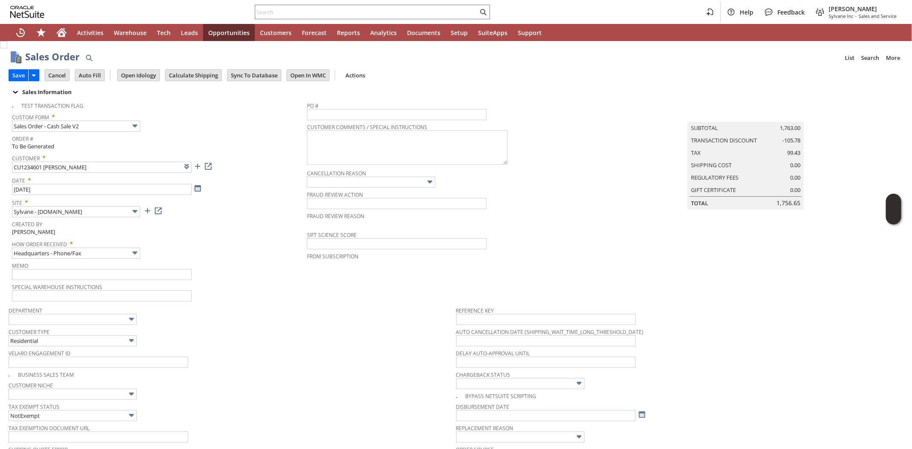
click at [278, 355] on span "Velaro Engagement ID" at bounding box center [230, 351] width 443 height 9
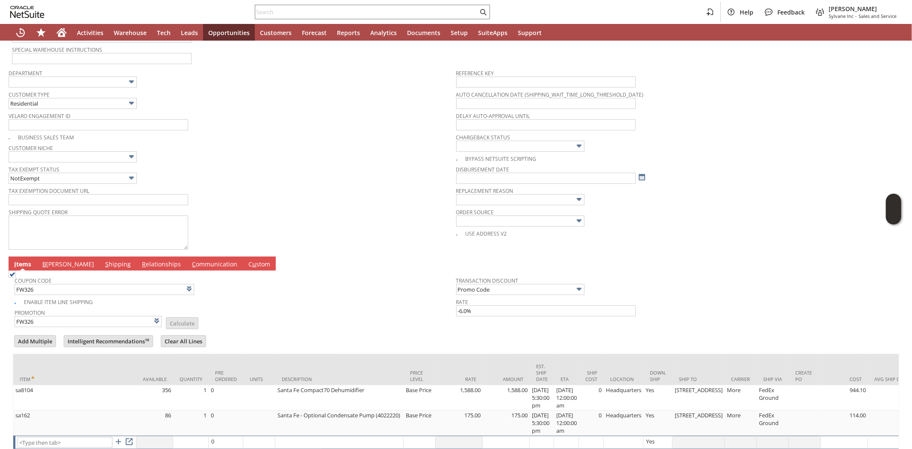
scroll to position [292, 0]
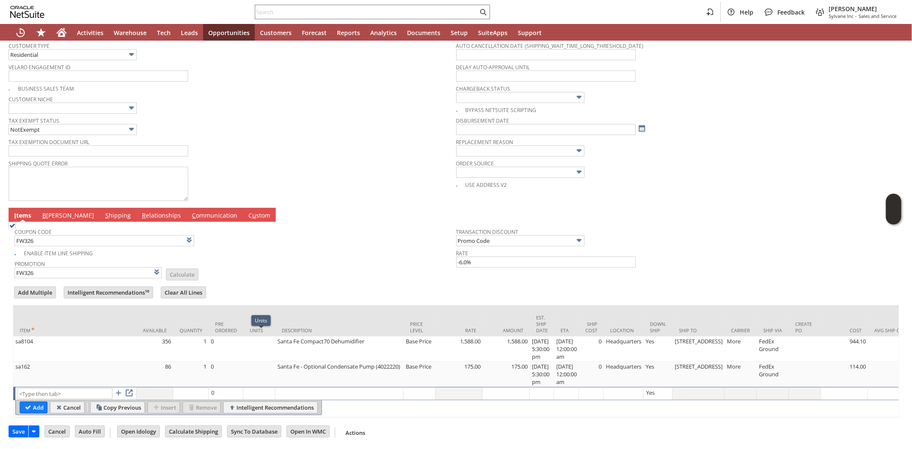
click at [44, 211] on span "B" at bounding box center [44, 215] width 4 height 8
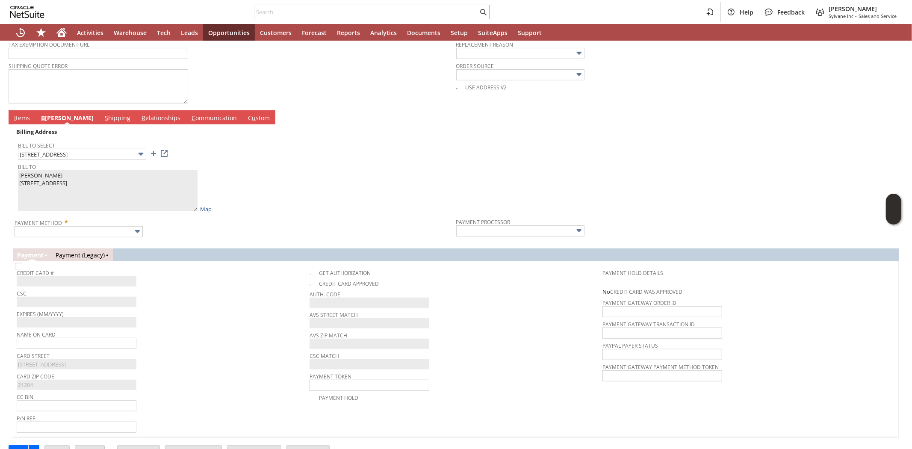
scroll to position [386, 0]
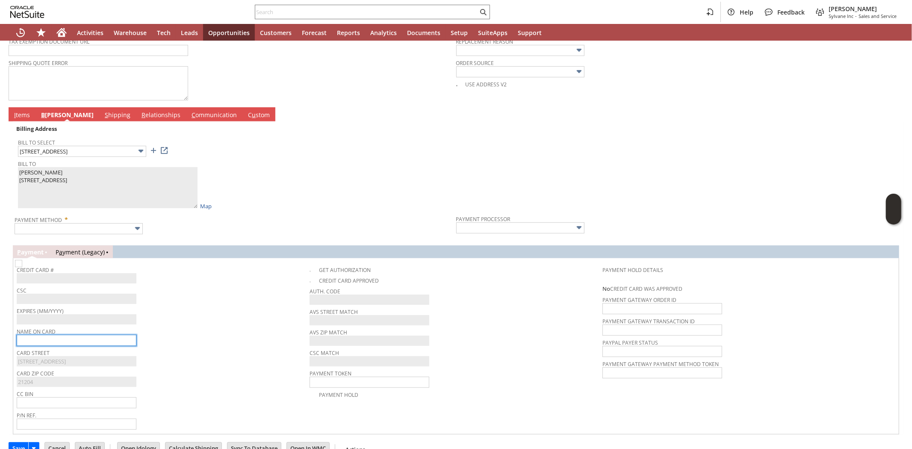
click at [106, 342] on input "text" at bounding box center [77, 340] width 120 height 11
paste input "[PERSON_NAME]"
type input "[PERSON_NAME]"
click at [74, 228] on input "text" at bounding box center [79, 228] width 128 height 11
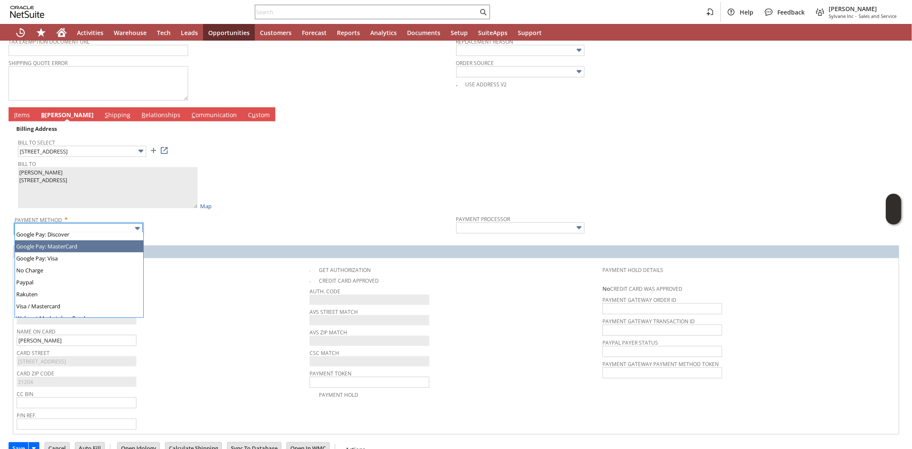
scroll to position [236, 0]
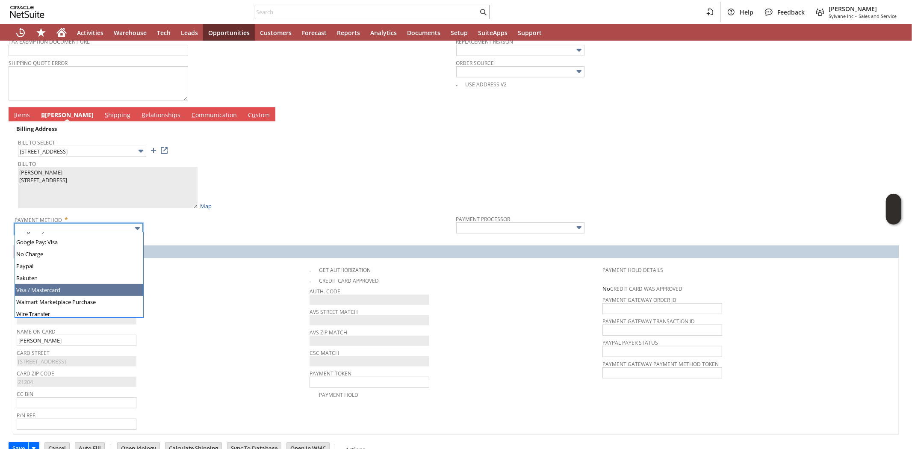
type input "Visa / Mastercard"
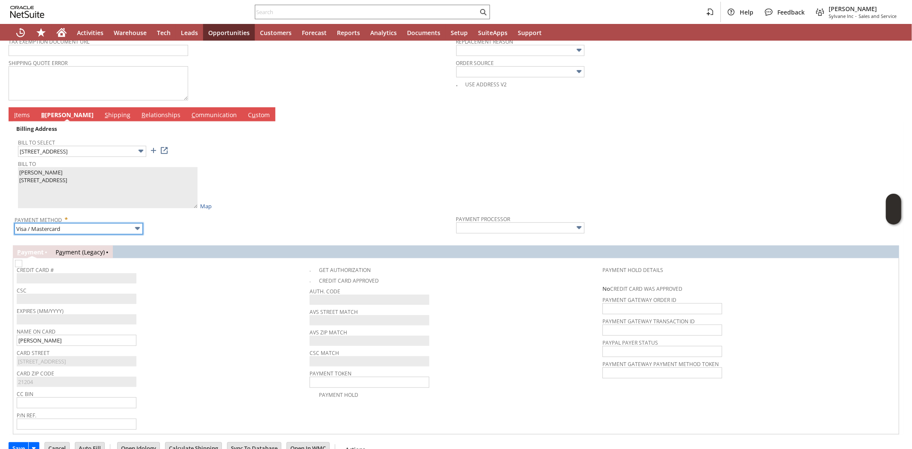
type input "Braintree"
checkbox input "true"
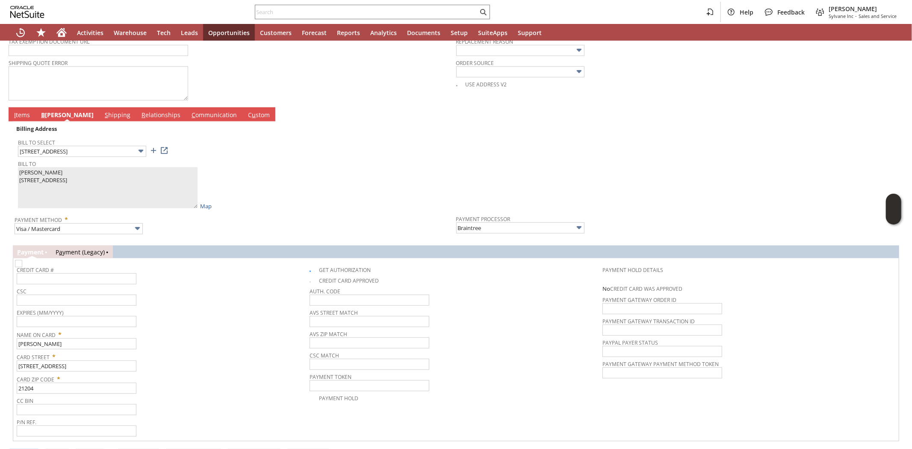
click at [182, 289] on span "CSC" at bounding box center [161, 289] width 289 height 9
click at [95, 277] on input "text" at bounding box center [77, 278] width 120 height 11
type input "4100390052775687"
type input "07/2029"
click at [85, 300] on input "text" at bounding box center [77, 299] width 120 height 11
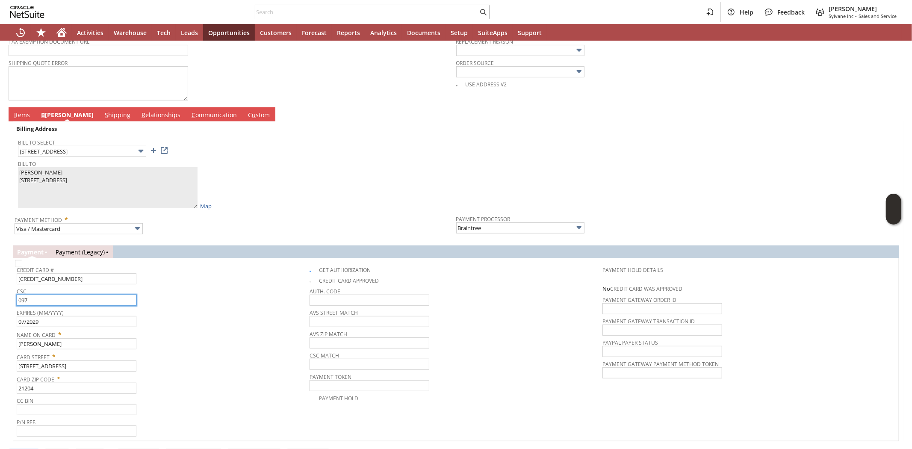
type input "097"
drag, startPoint x: 189, startPoint y: 261, endPoint x: 187, endPoint y: 265, distance: 4.8
click at [189, 262] on td "Credit Card # 4100390052775687" at bounding box center [163, 274] width 293 height 24
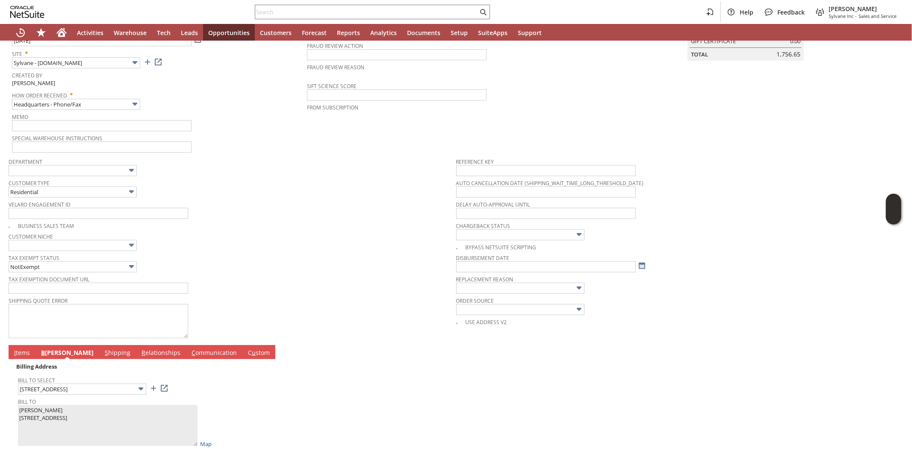
scroll to position [0, 0]
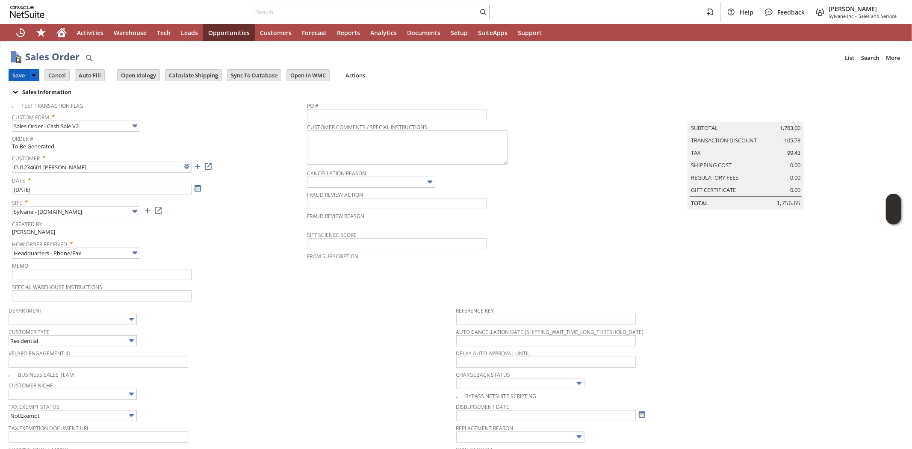
click at [24, 79] on input "Save" at bounding box center [18, 75] width 19 height 11
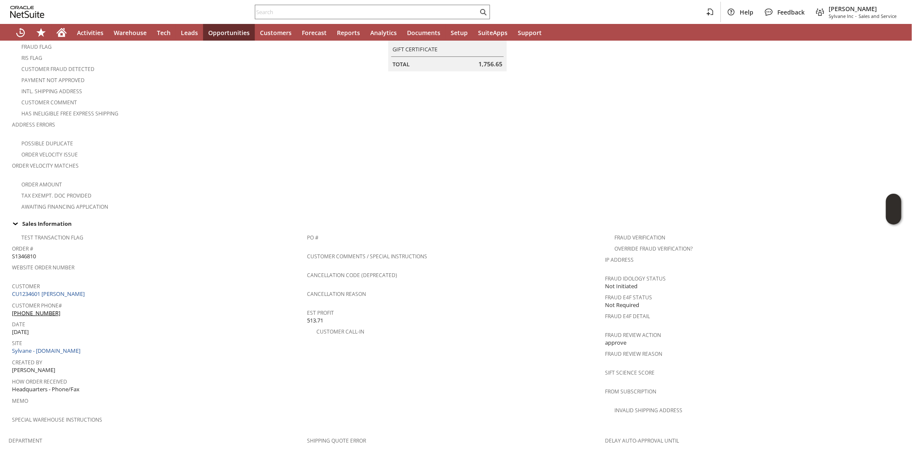
scroll to position [190, 0]
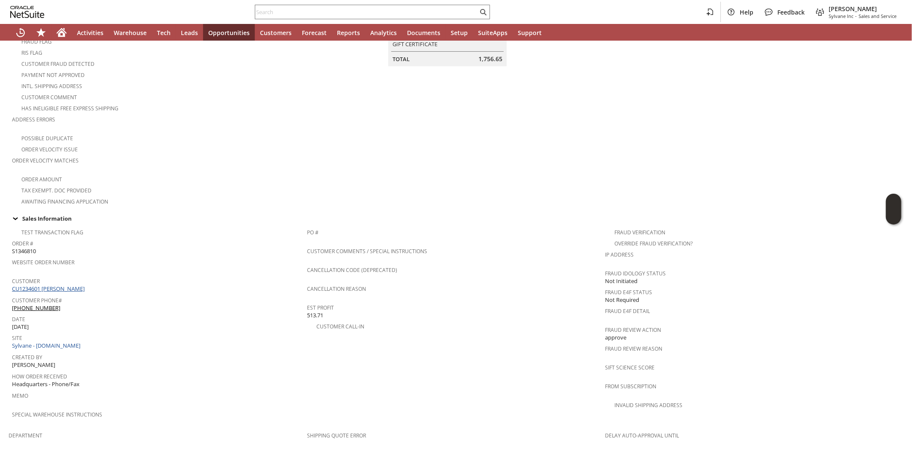
click at [64, 285] on link "CU1234601 [PERSON_NAME]" at bounding box center [49, 289] width 75 height 8
